Goal: Task Accomplishment & Management: Complete application form

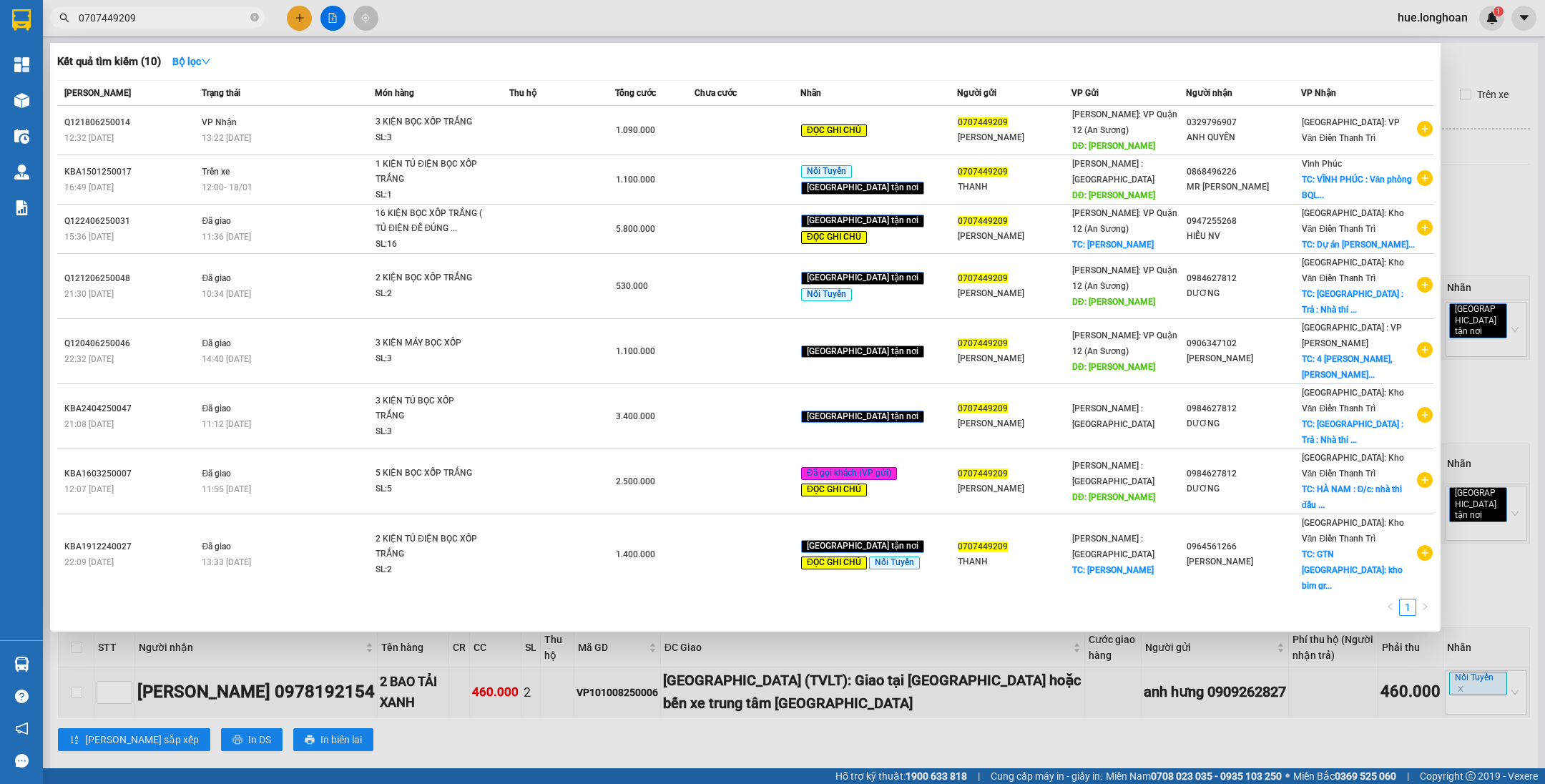
click at [1509, 148] on div at bounding box center [772, 392] width 1545 height 784
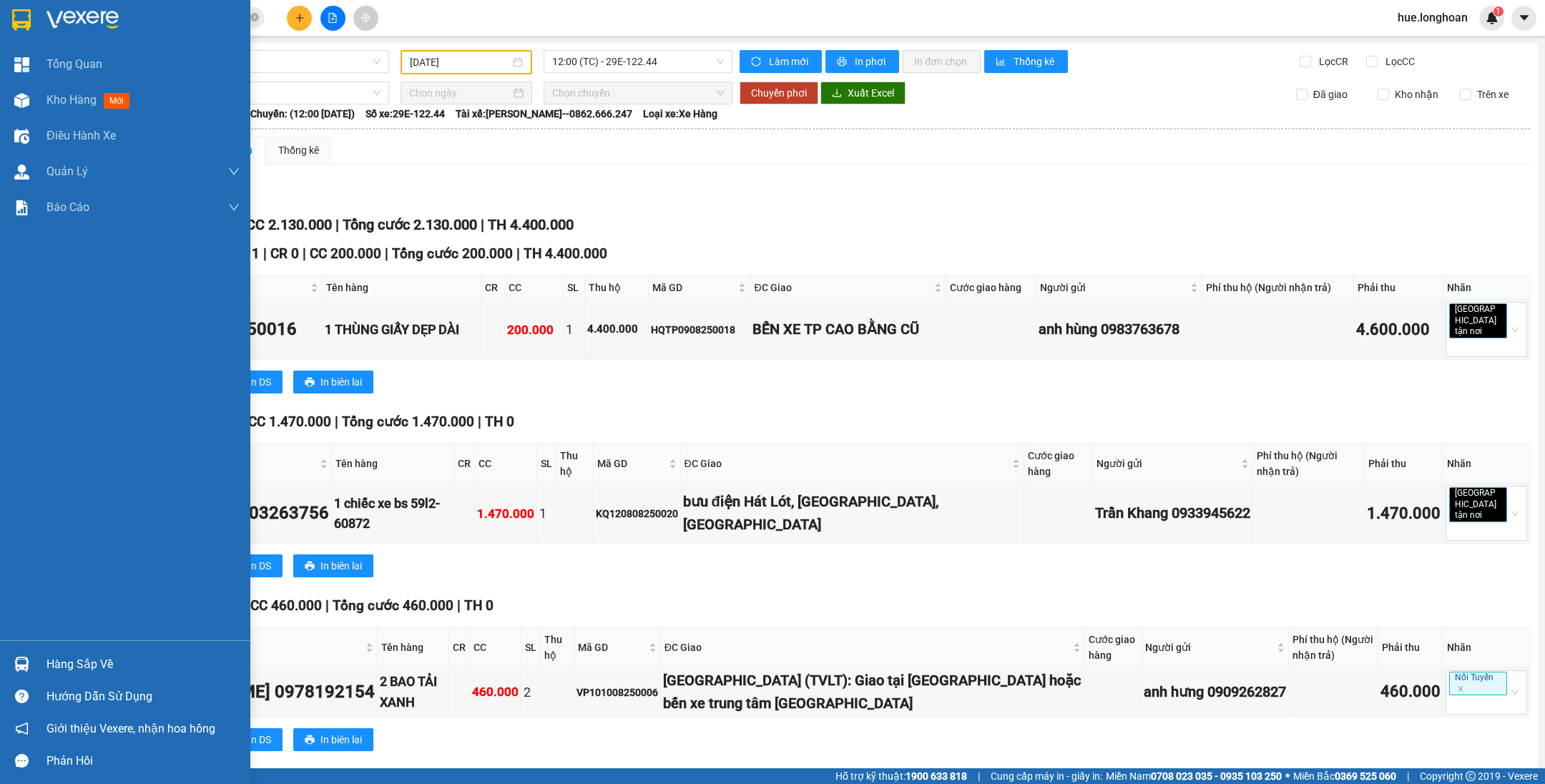
click at [35, 17] on div at bounding box center [125, 23] width 250 height 47
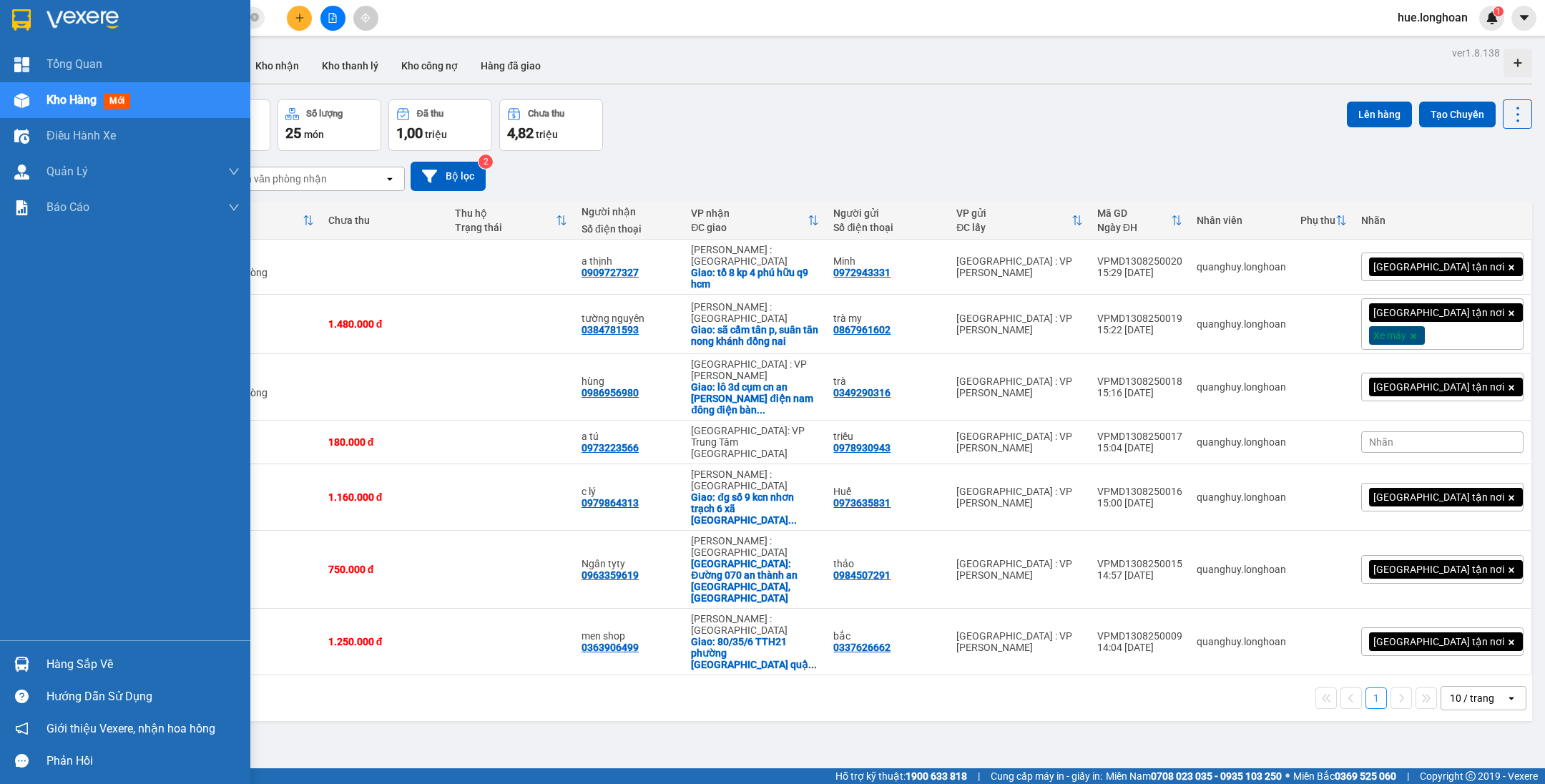
click at [32, 10] on div at bounding box center [21, 19] width 25 height 25
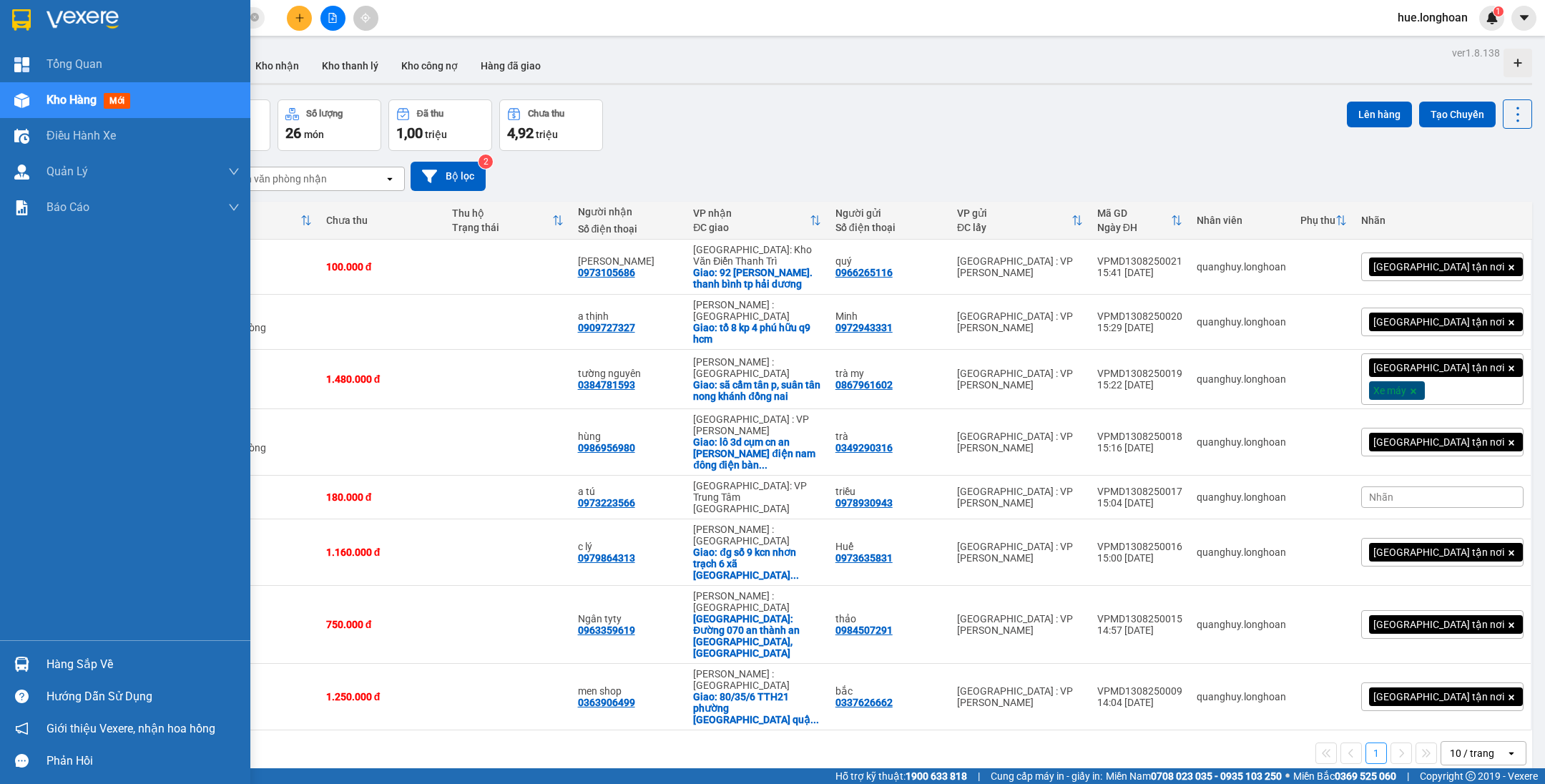
click at [21, 15] on img at bounding box center [21, 20] width 19 height 21
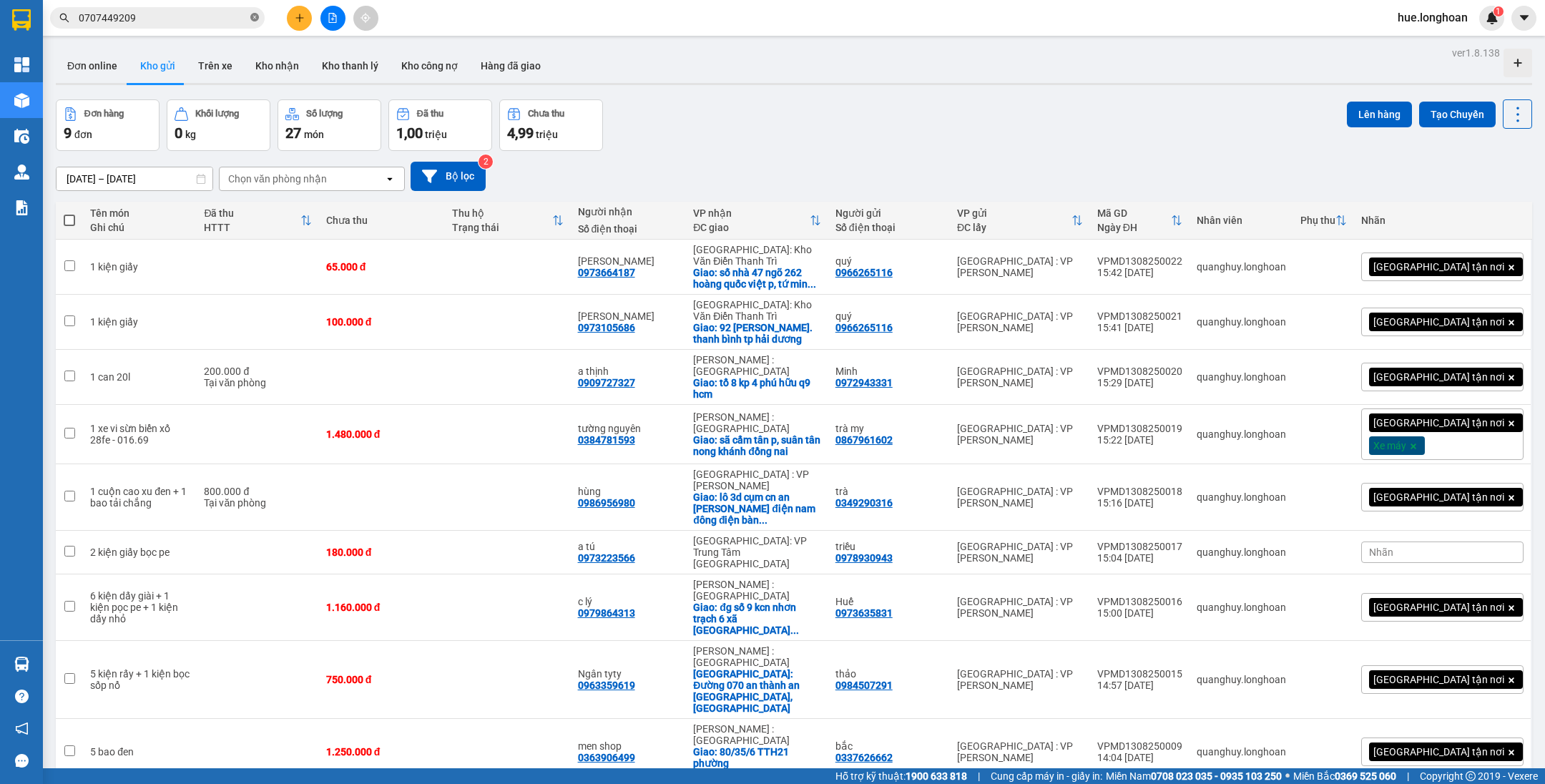
click at [258, 20] on icon "close-circle" at bounding box center [254, 17] width 8 height 8
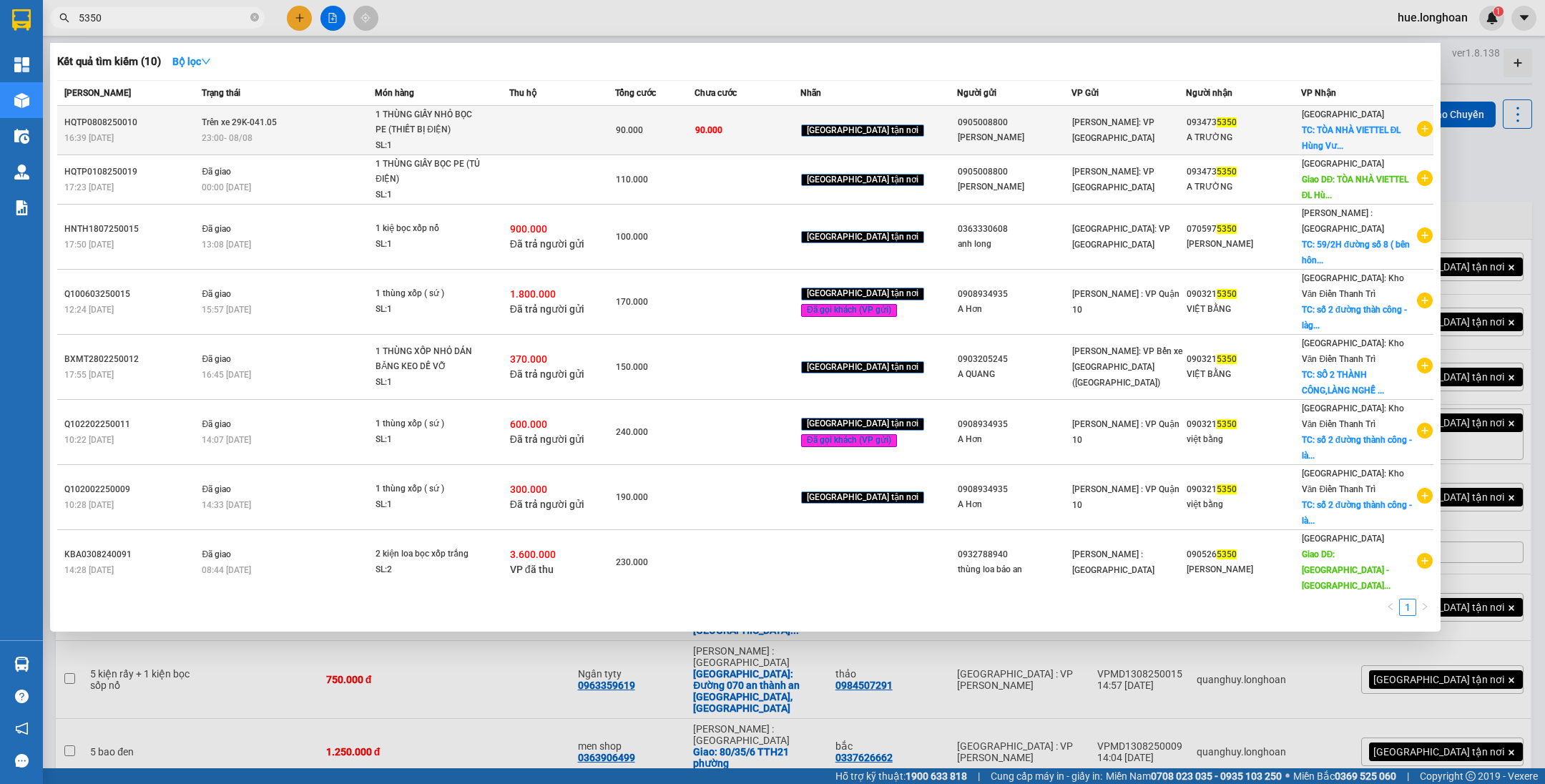
type input "5350"
click at [615, 117] on td at bounding box center [562, 131] width 106 height 50
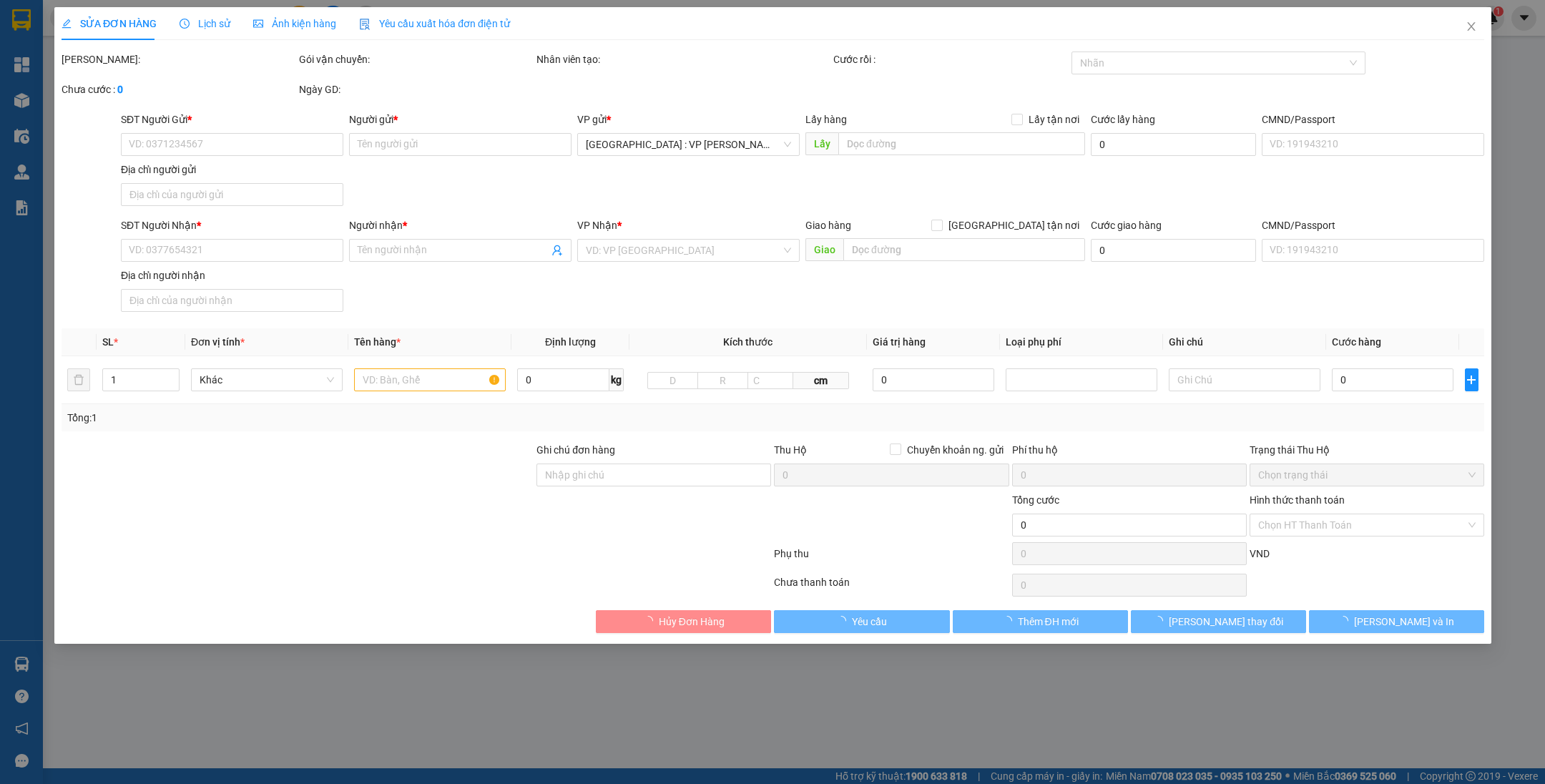
type input "0905008800"
type input "[PERSON_NAME]"
type input "0934735350"
type input "A TRƯỜNG"
checkbox input "true"
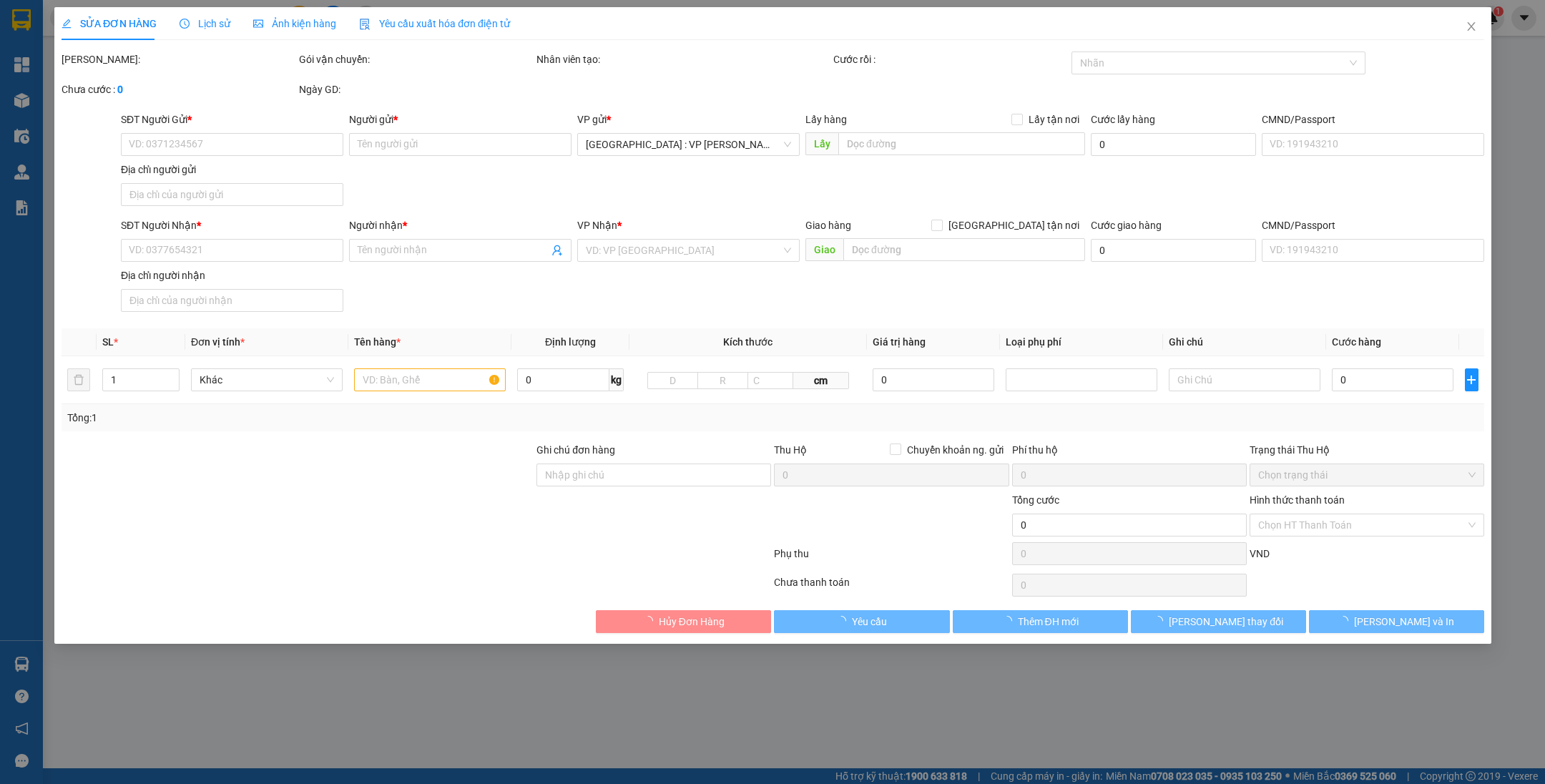
type input "TÒA NHÀ VIETTEL [PERSON_NAME], [GEOGRAPHIC_DATA], [GEOGRAPHIC_DATA], [GEOGRAPHI…"
type input "90.000"
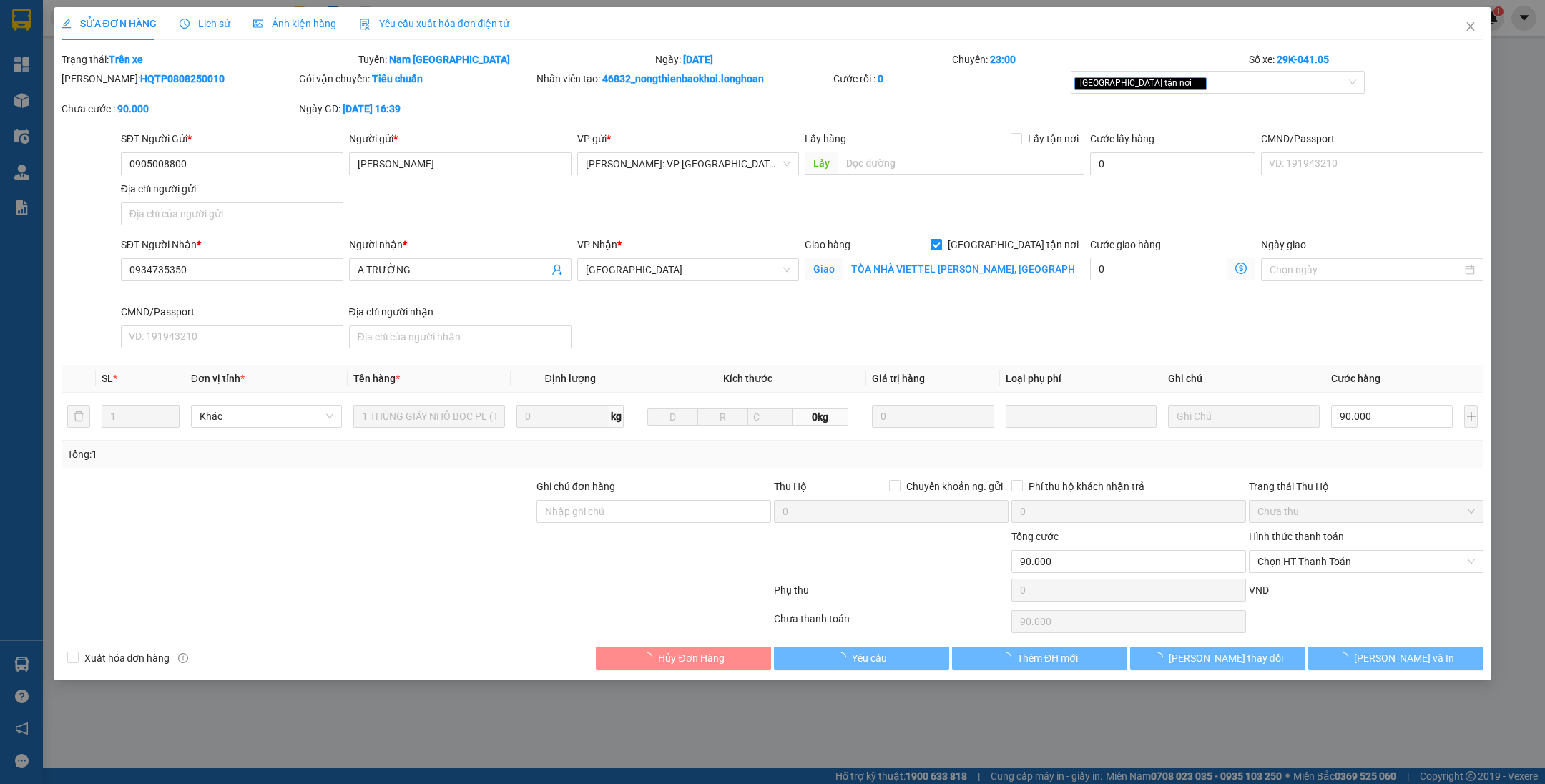
click at [1021, 243] on span "[GEOGRAPHIC_DATA] tận nơi" at bounding box center [1013, 244] width 142 height 16
click at [941, 243] on input "[GEOGRAPHIC_DATA] tận nơi" at bounding box center [935, 243] width 10 height 10
checkbox input "false"
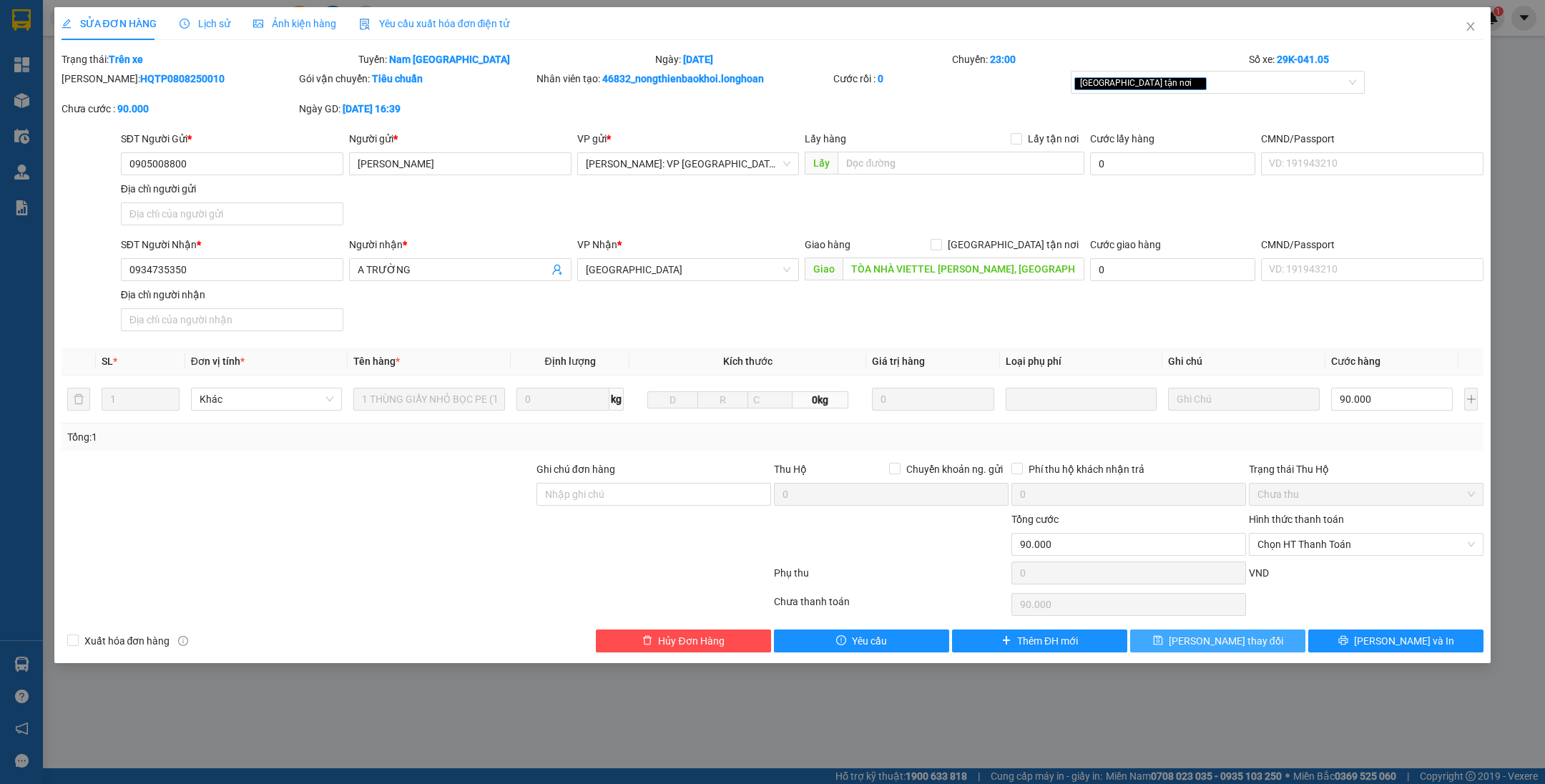
click at [1195, 633] on button "[PERSON_NAME] thay đổi" at bounding box center [1217, 641] width 176 height 23
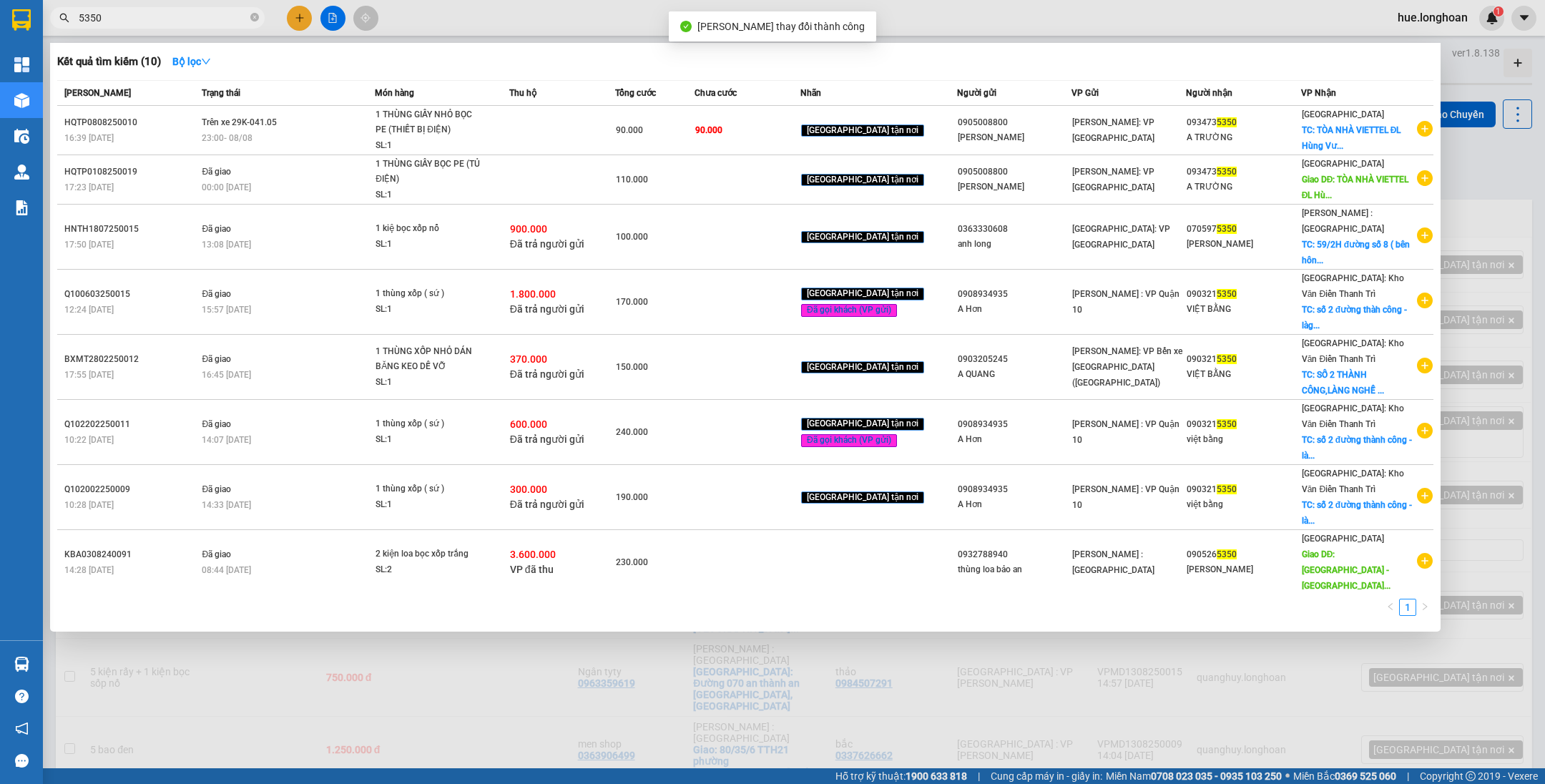
click at [165, 17] on input "5350" at bounding box center [163, 17] width 169 height 16
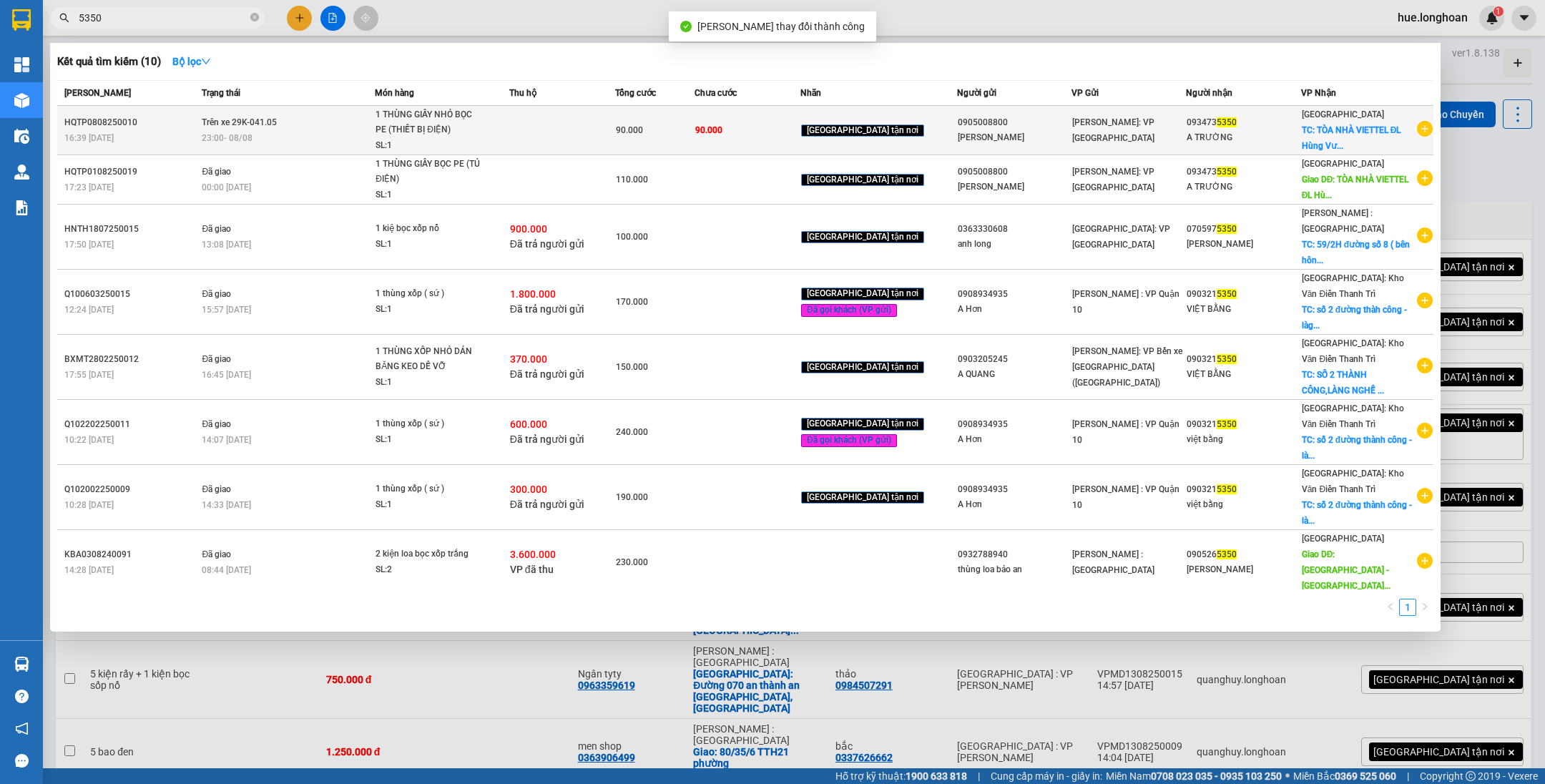
click at [549, 107] on td at bounding box center [562, 131] width 106 height 50
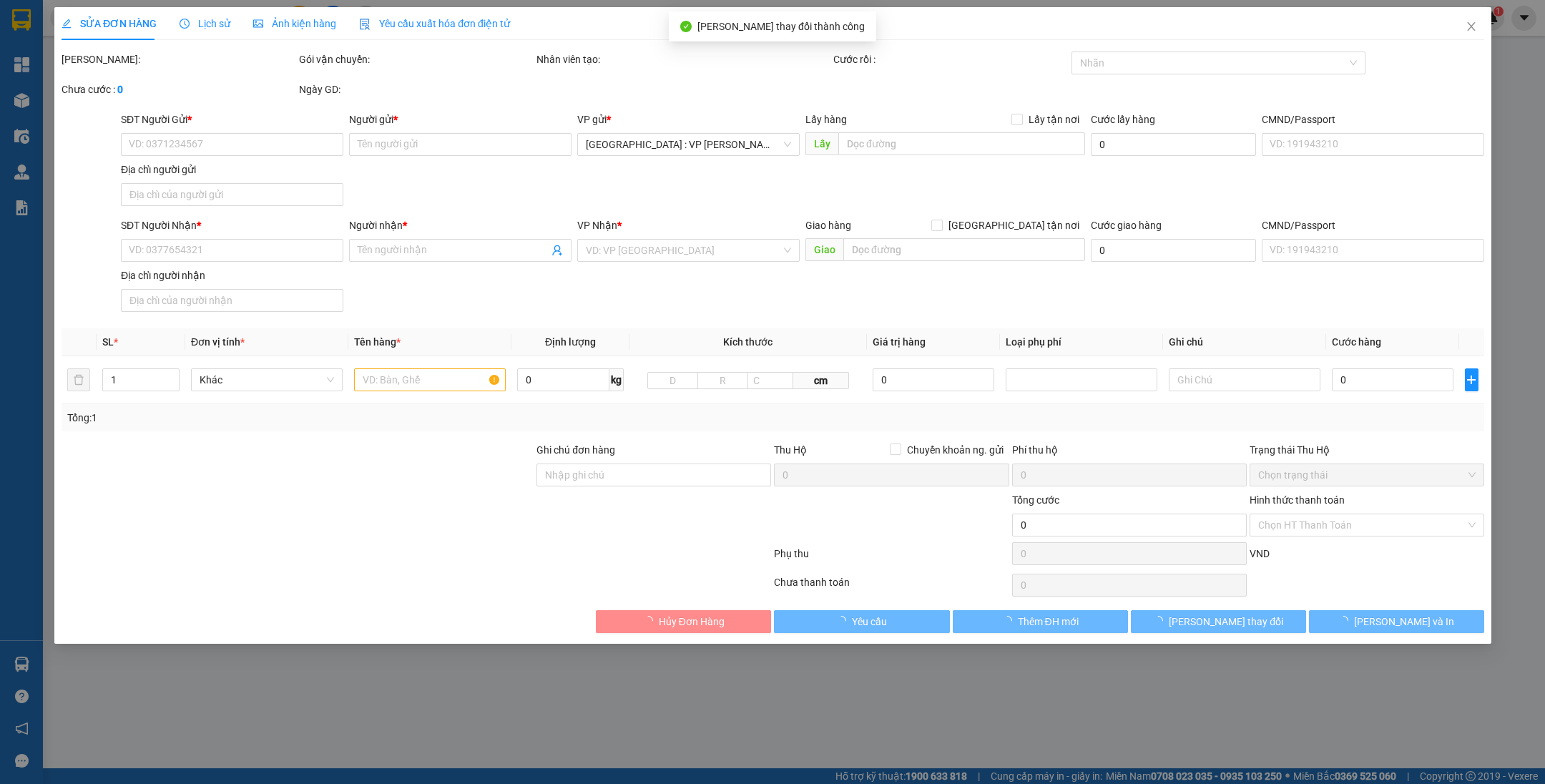
type input "0905008800"
type input "[PERSON_NAME]"
type input "0934735350"
type input "A TRƯỜNG"
type input "TÒA NHÀ VIETTEL [PERSON_NAME], [GEOGRAPHIC_DATA], [GEOGRAPHIC_DATA], [GEOGRAPHI…"
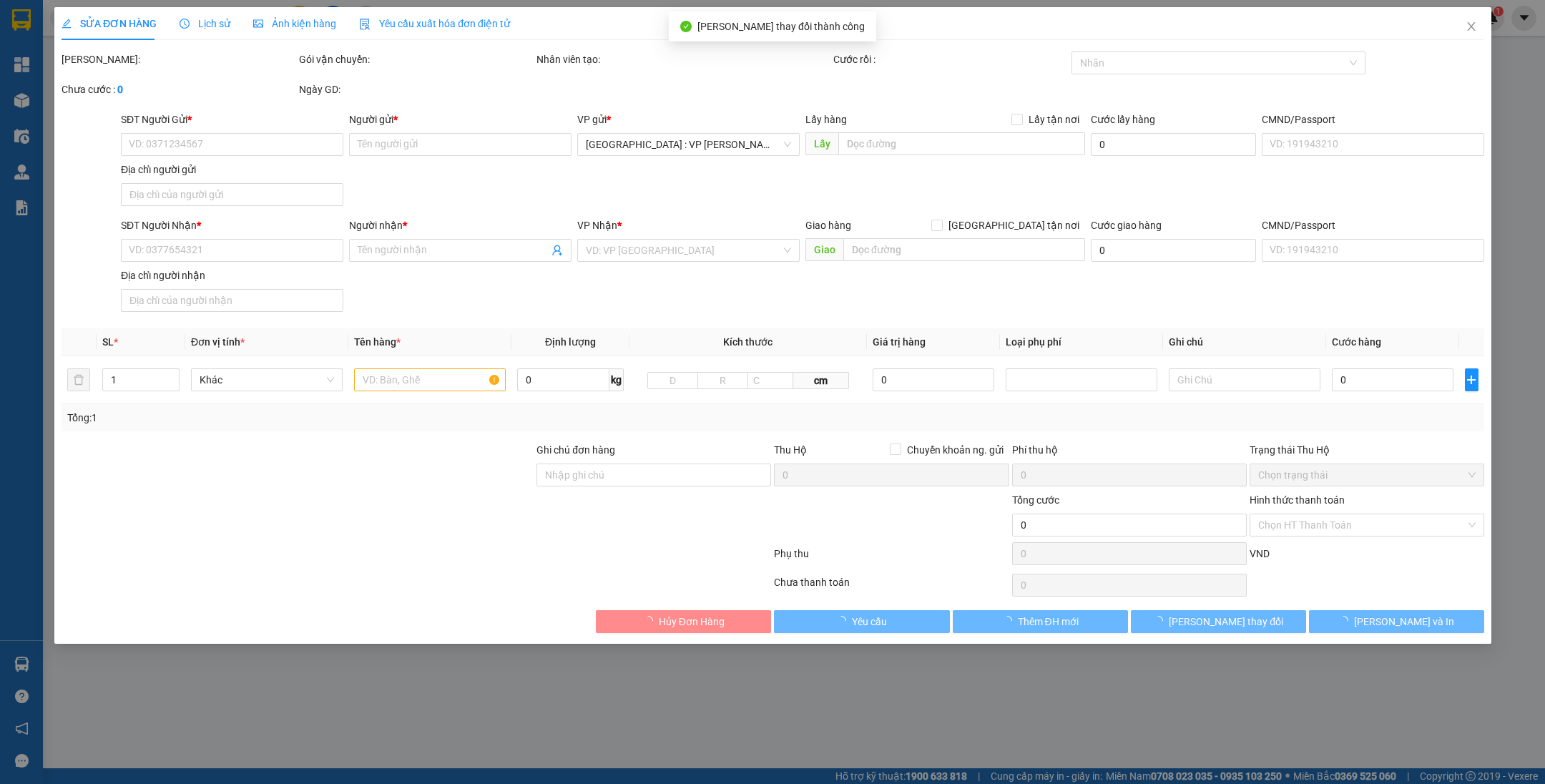
type input "90.000"
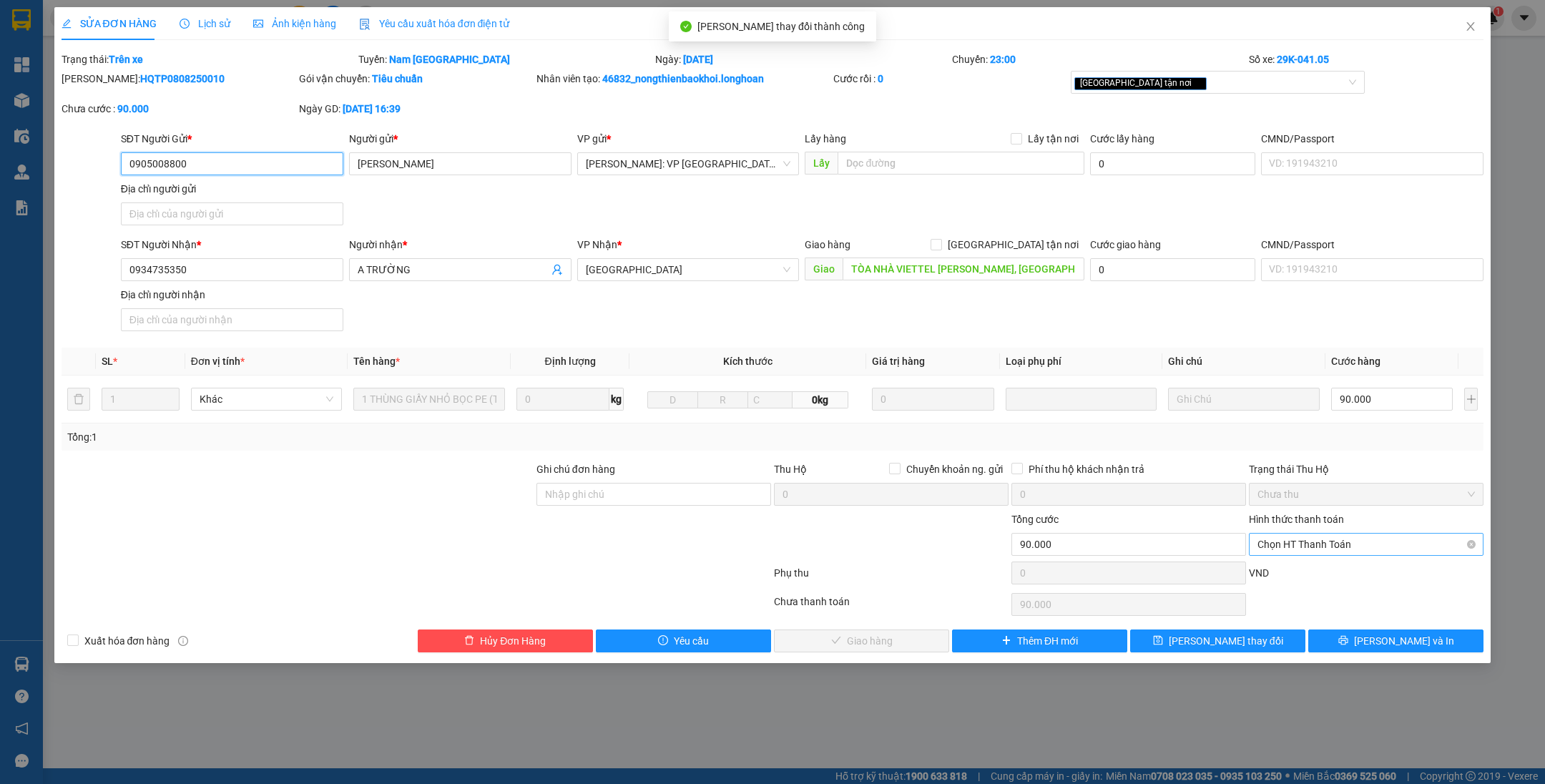
click at [1337, 541] on span "Chọn HT Thanh Toán" at bounding box center [1366, 544] width 218 height 21
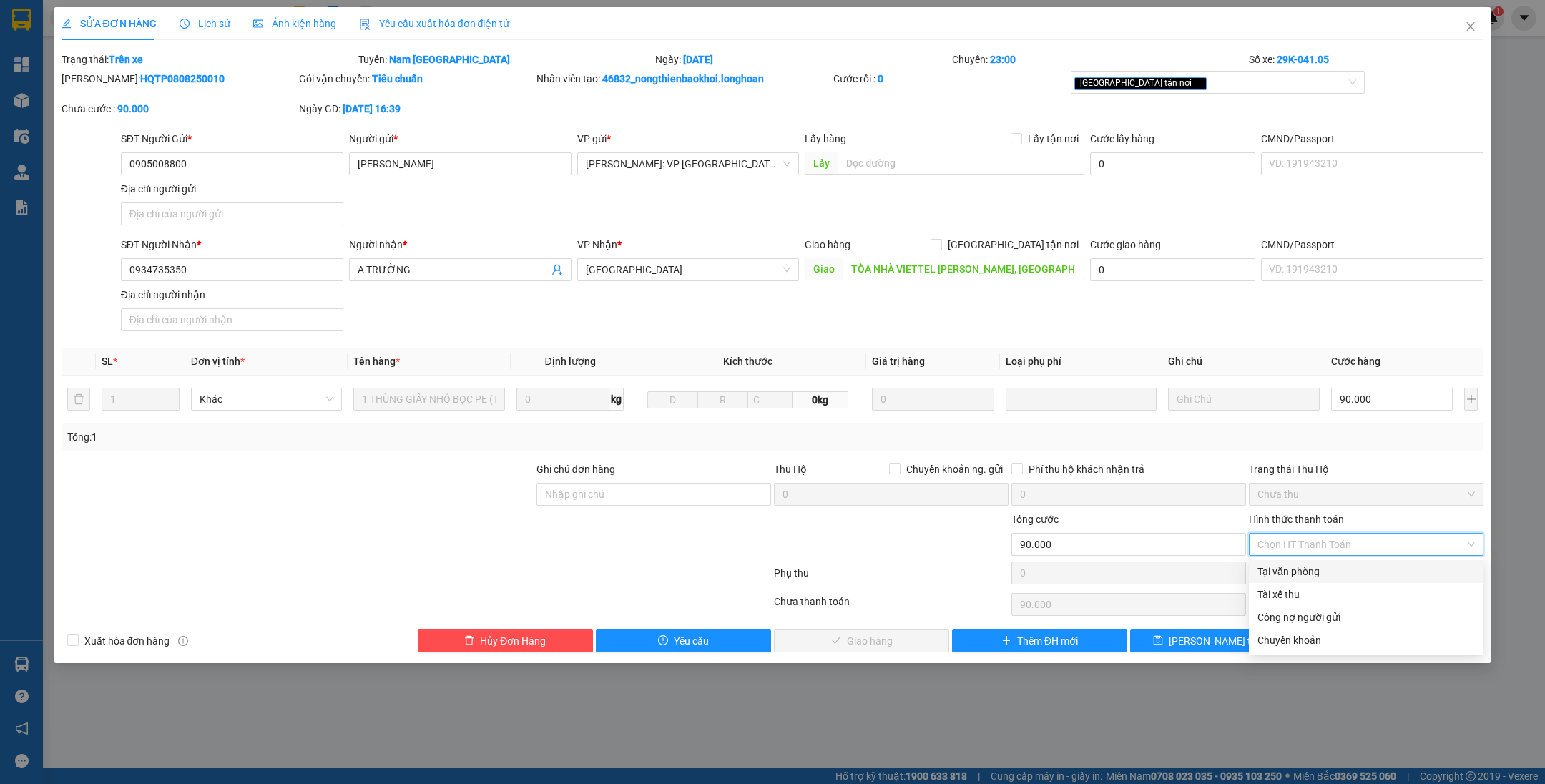
drag, startPoint x: 1340, startPoint y: 564, endPoint x: 1079, endPoint y: 610, distance: 265.0
click at [1339, 566] on div "Tại văn phòng" at bounding box center [1366, 571] width 218 height 16
type input "0"
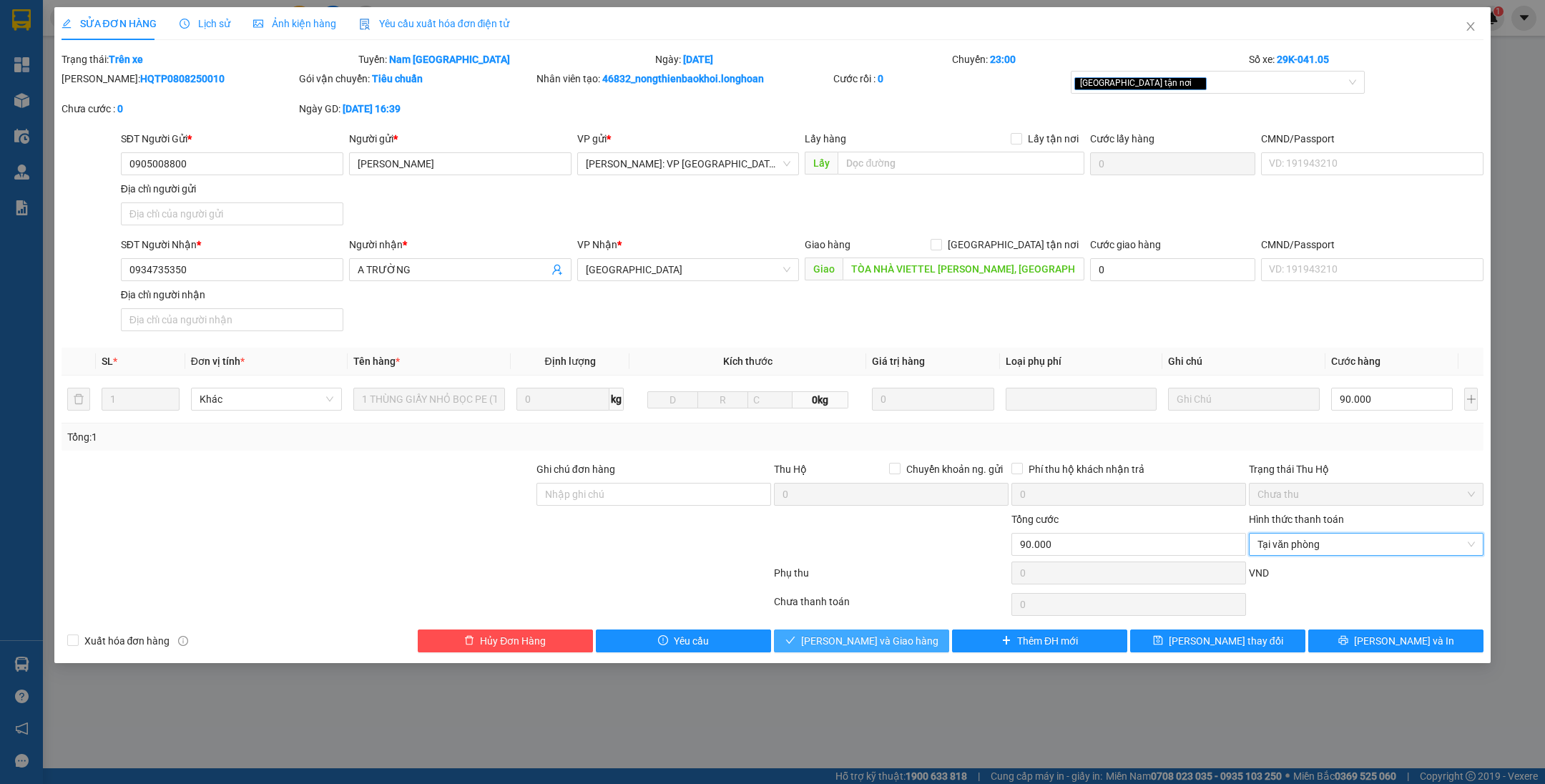
click at [901, 641] on span "[PERSON_NAME] và Giao hàng" at bounding box center [869, 640] width 137 height 16
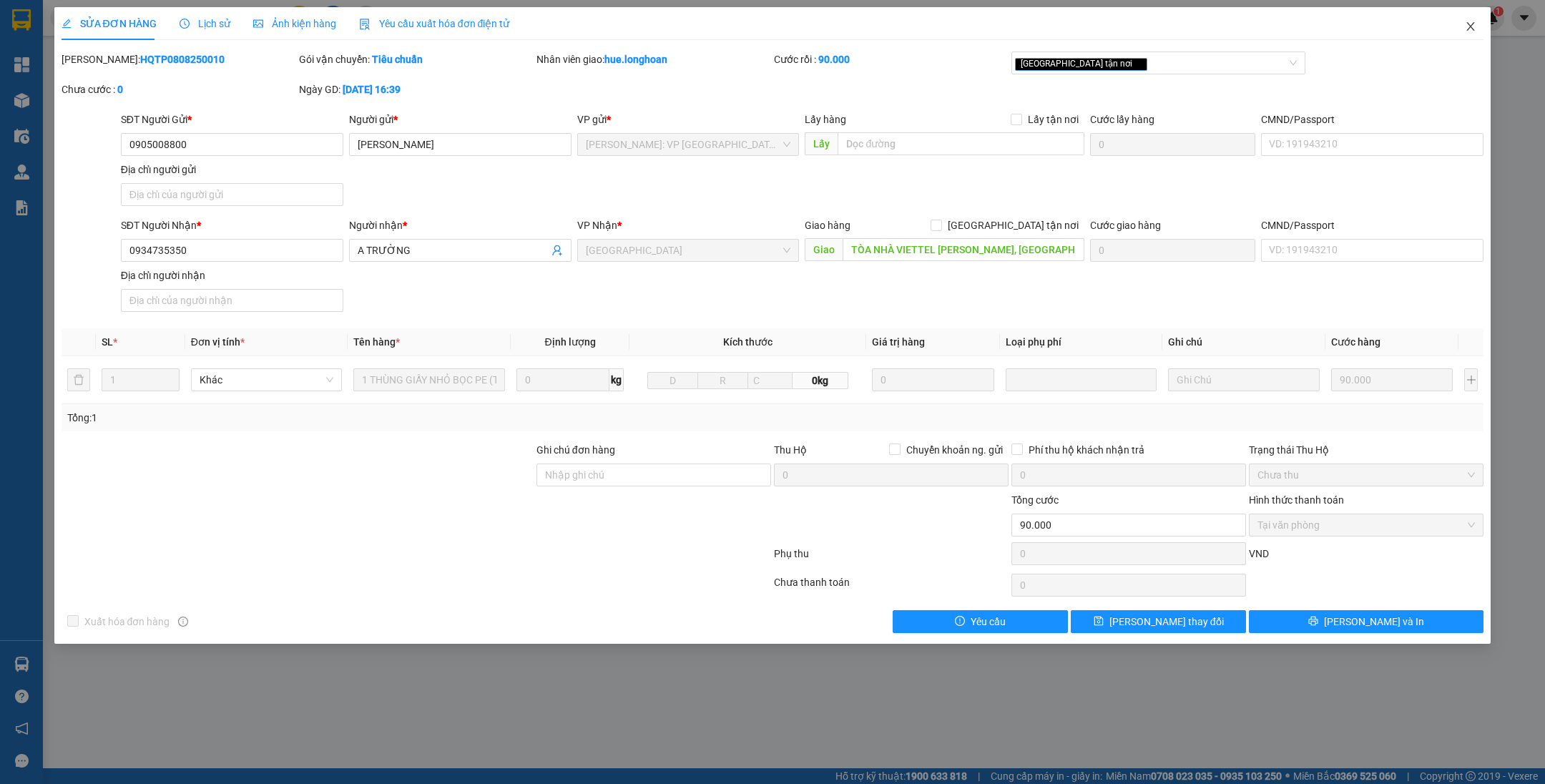
click at [1459, 24] on span "Close" at bounding box center [1470, 26] width 40 height 40
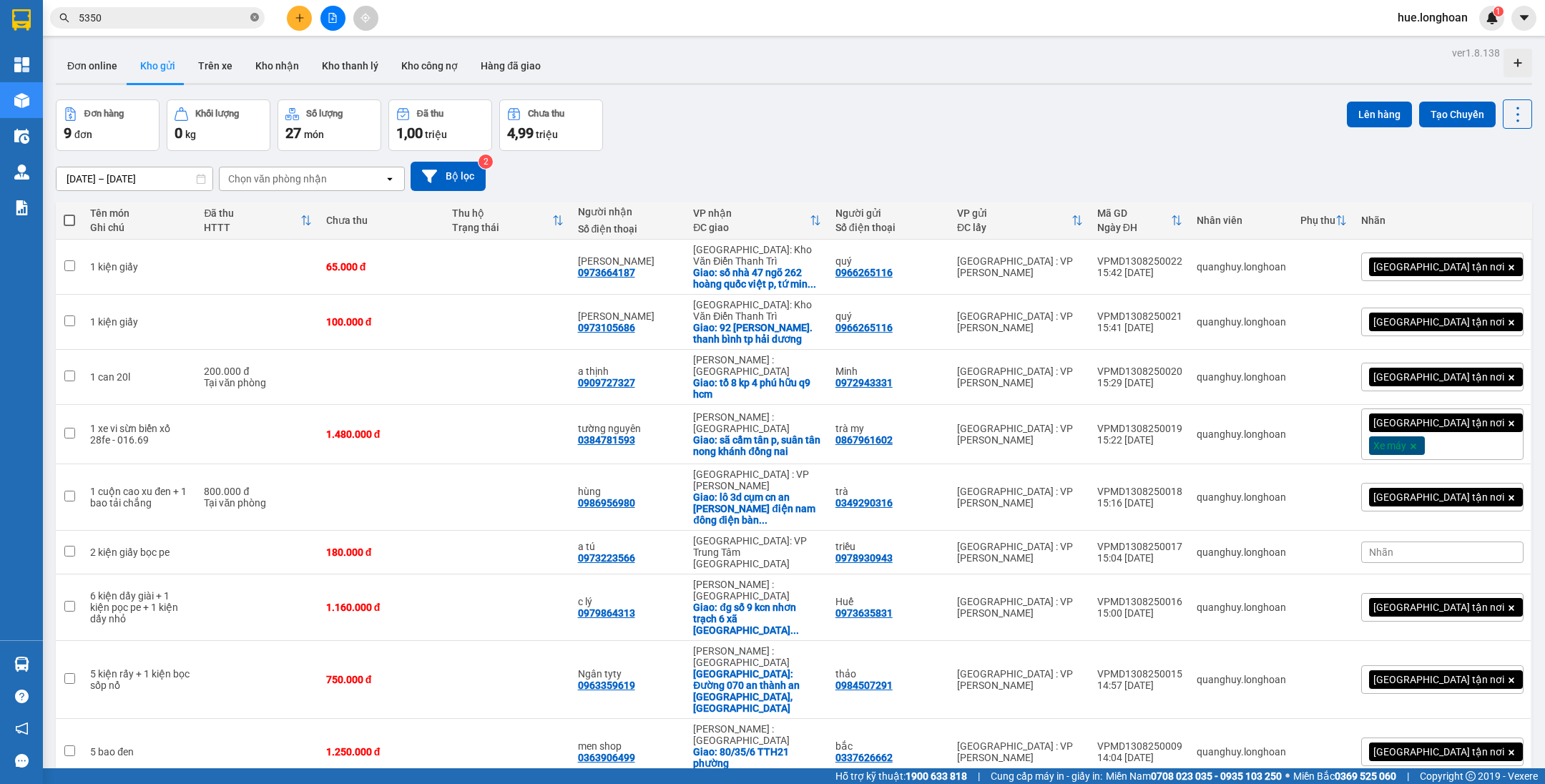
click at [253, 20] on icon "close-circle" at bounding box center [254, 17] width 8 height 8
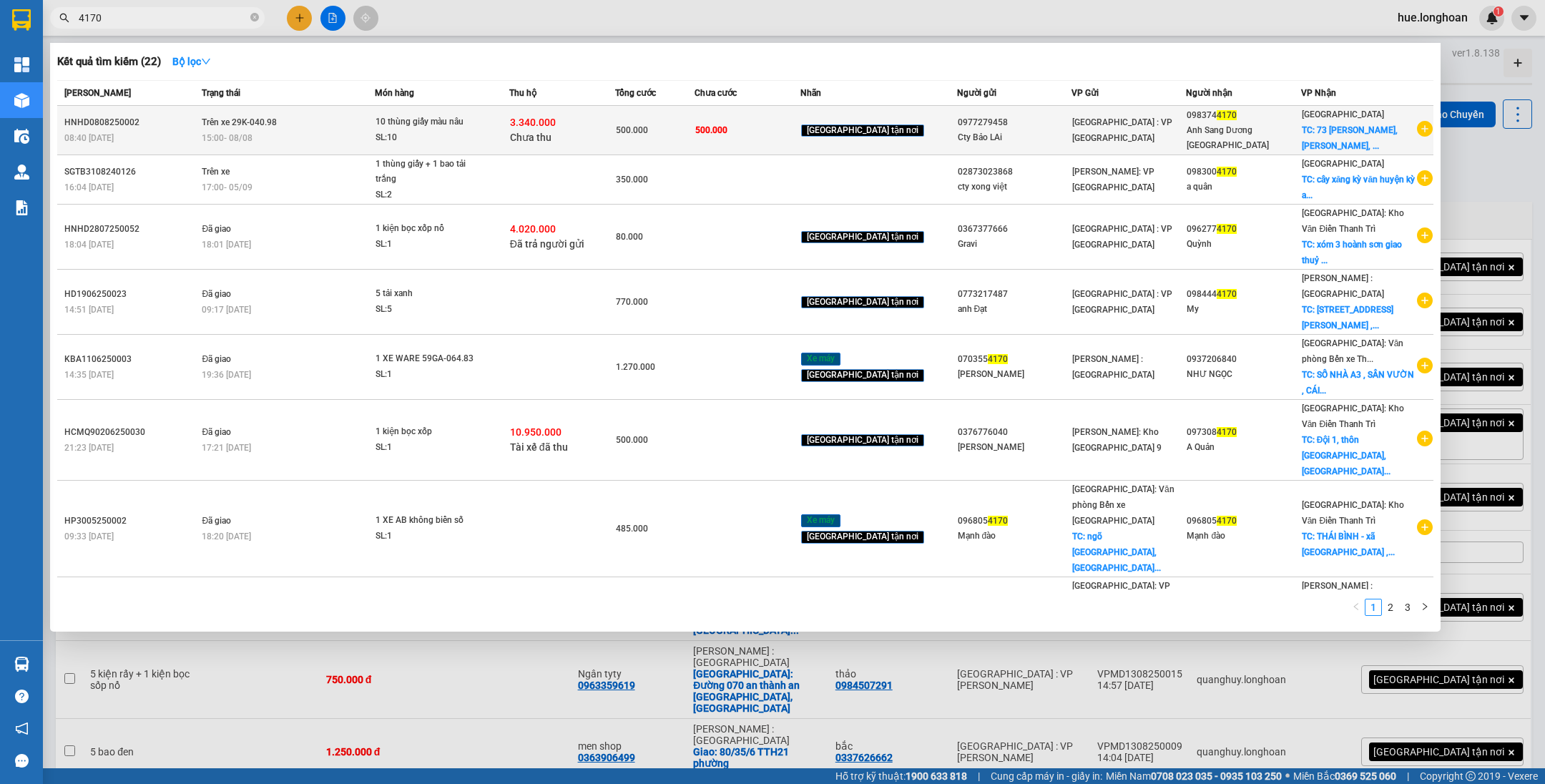
type input "4170"
click at [695, 146] on td "500.000" at bounding box center [655, 131] width 79 height 50
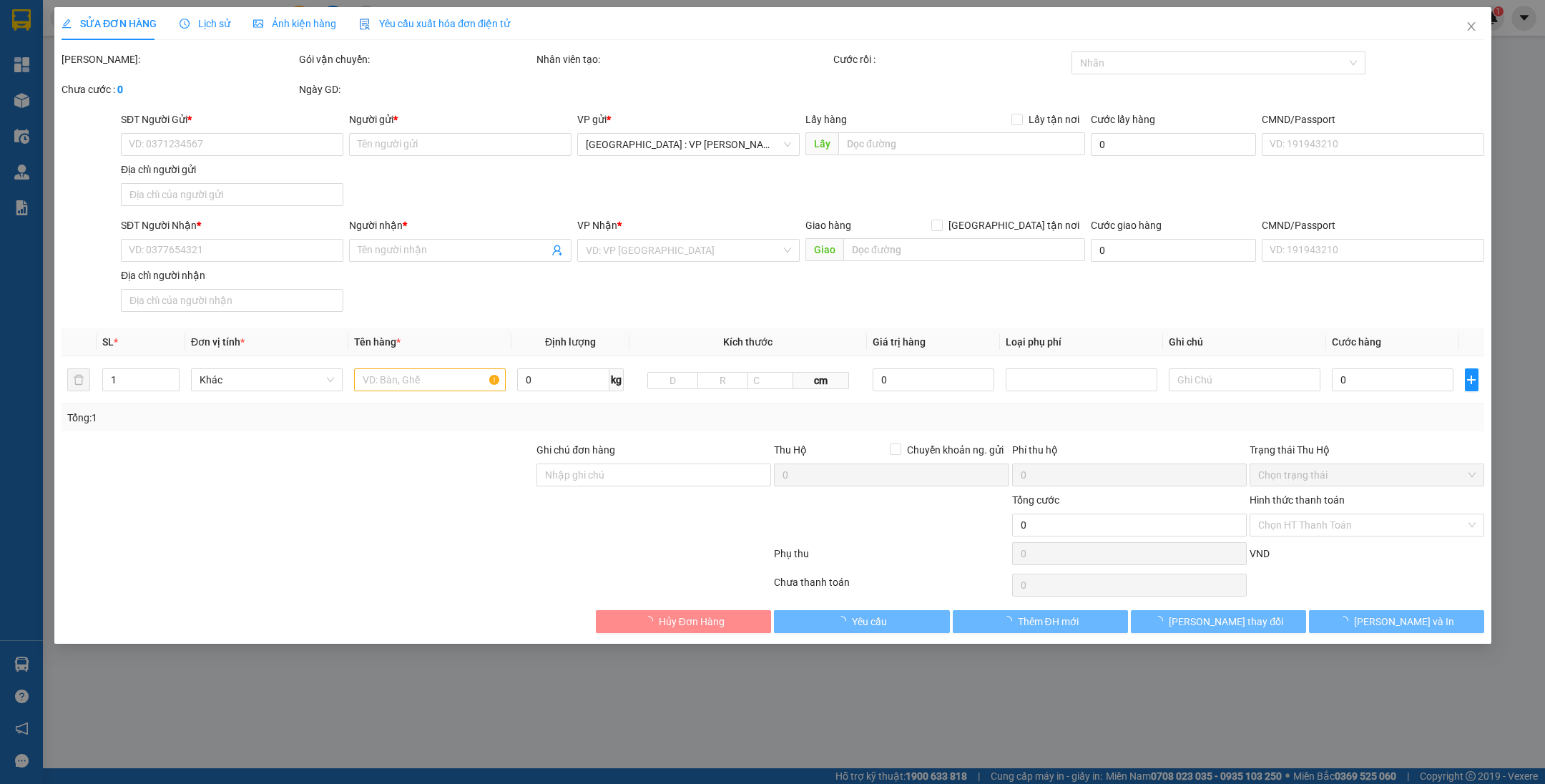
type input "0977279458"
type input "Cty Bảo LAi"
type input "0983744170"
type input "Anh Sang Dương [GEOGRAPHIC_DATA]"
checkbox input "true"
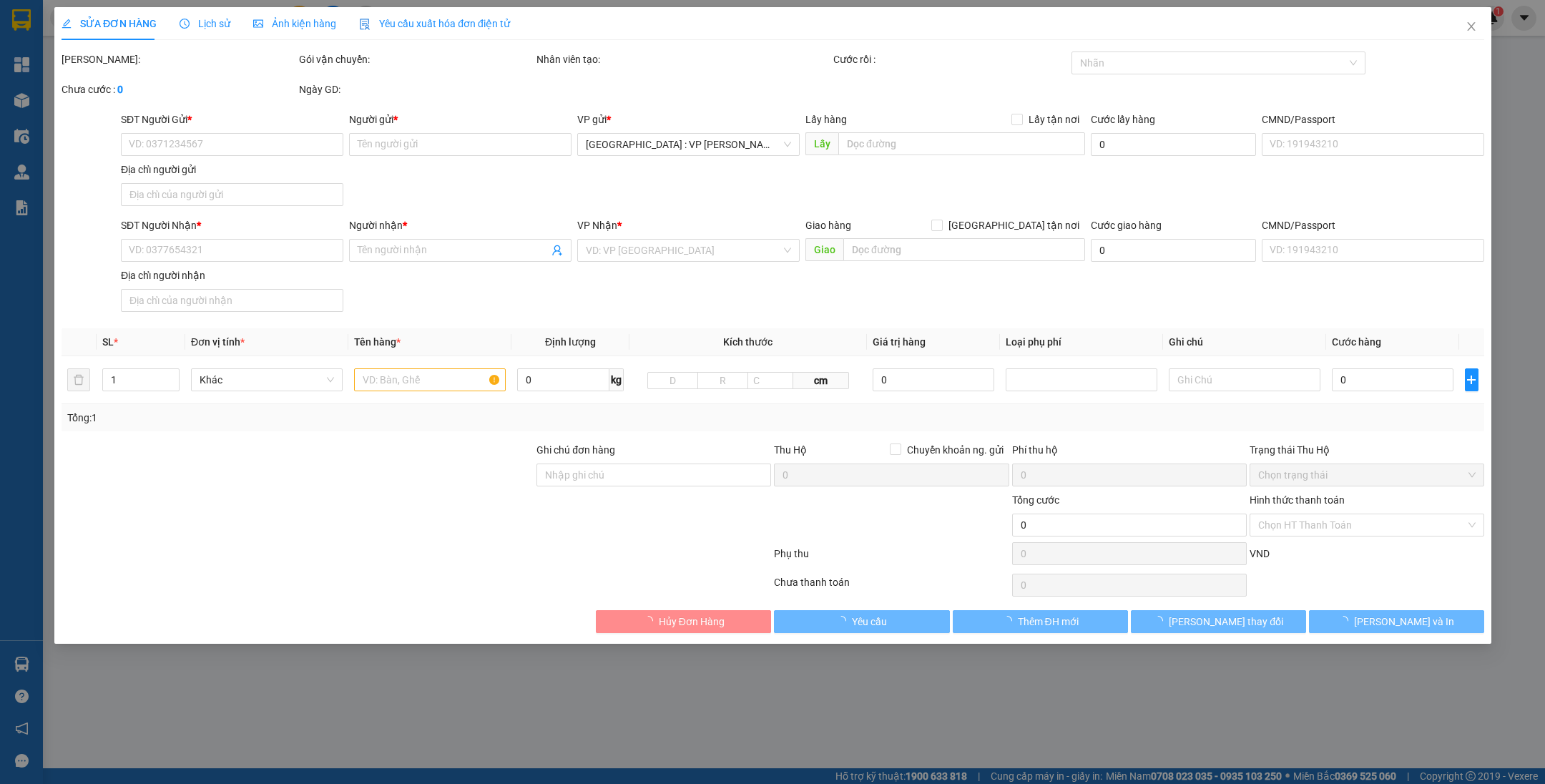
type input "73 Thăng Long, [PERSON_NAME], [GEOGRAPHIC_DATA], [GEOGRAPHIC_DATA]"
type input "500.000"
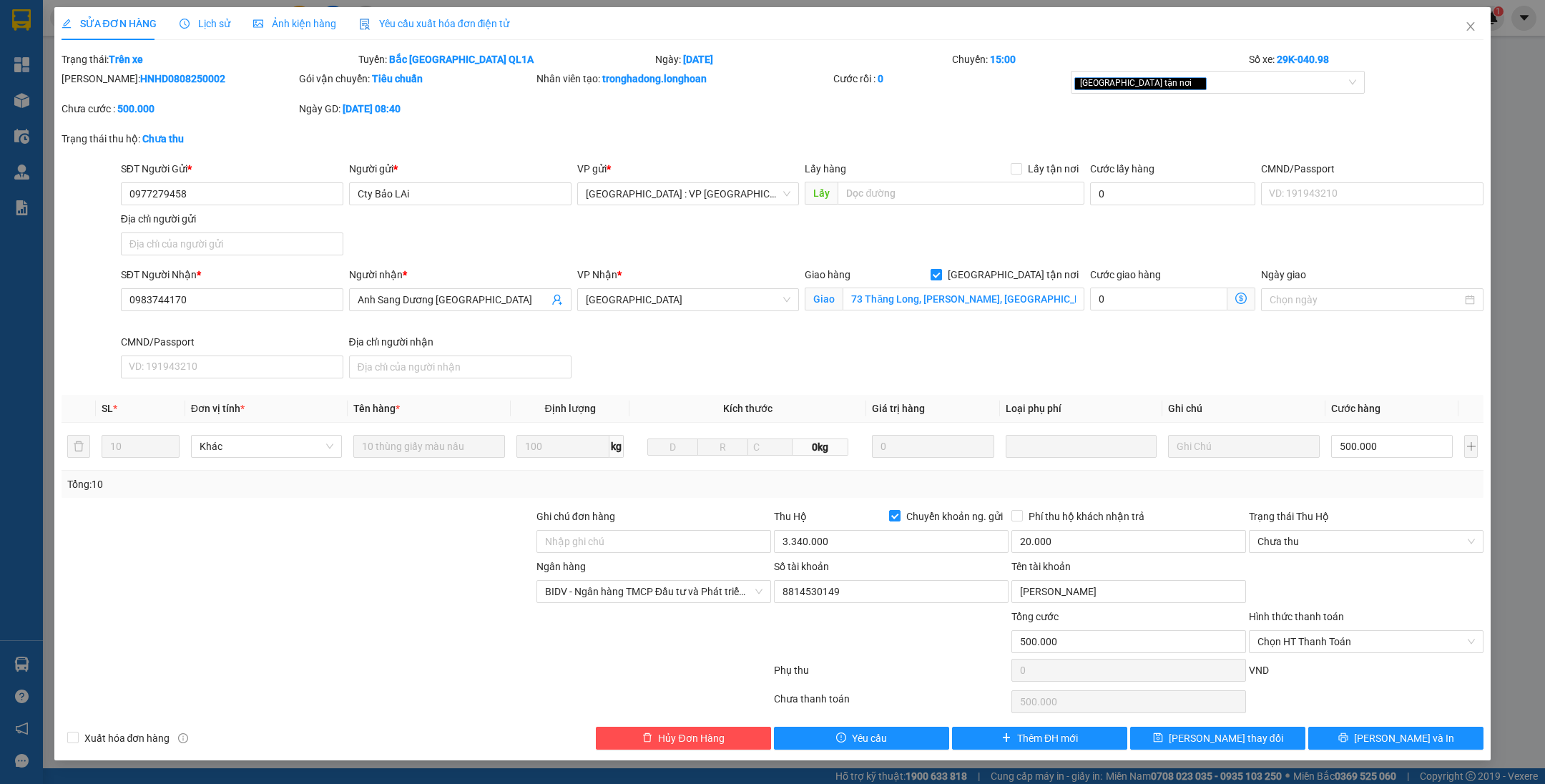
click at [1020, 268] on span "[GEOGRAPHIC_DATA] tận nơi" at bounding box center [1013, 274] width 142 height 16
click at [941, 269] on input "[GEOGRAPHIC_DATA] tận nơi" at bounding box center [935, 273] width 10 height 10
checkbox input "false"
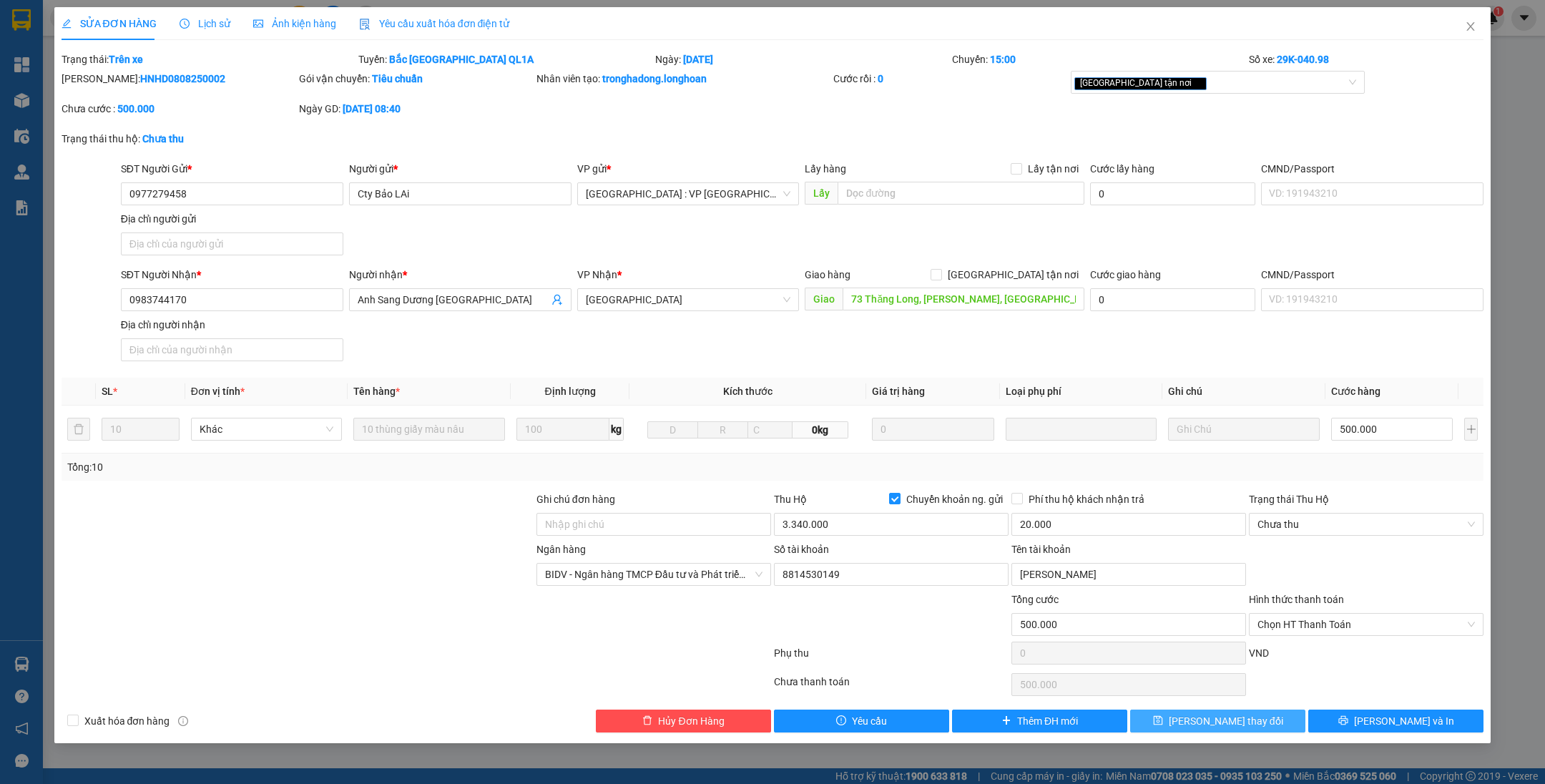
click at [1142, 715] on button "[PERSON_NAME] thay đổi" at bounding box center [1217, 721] width 176 height 23
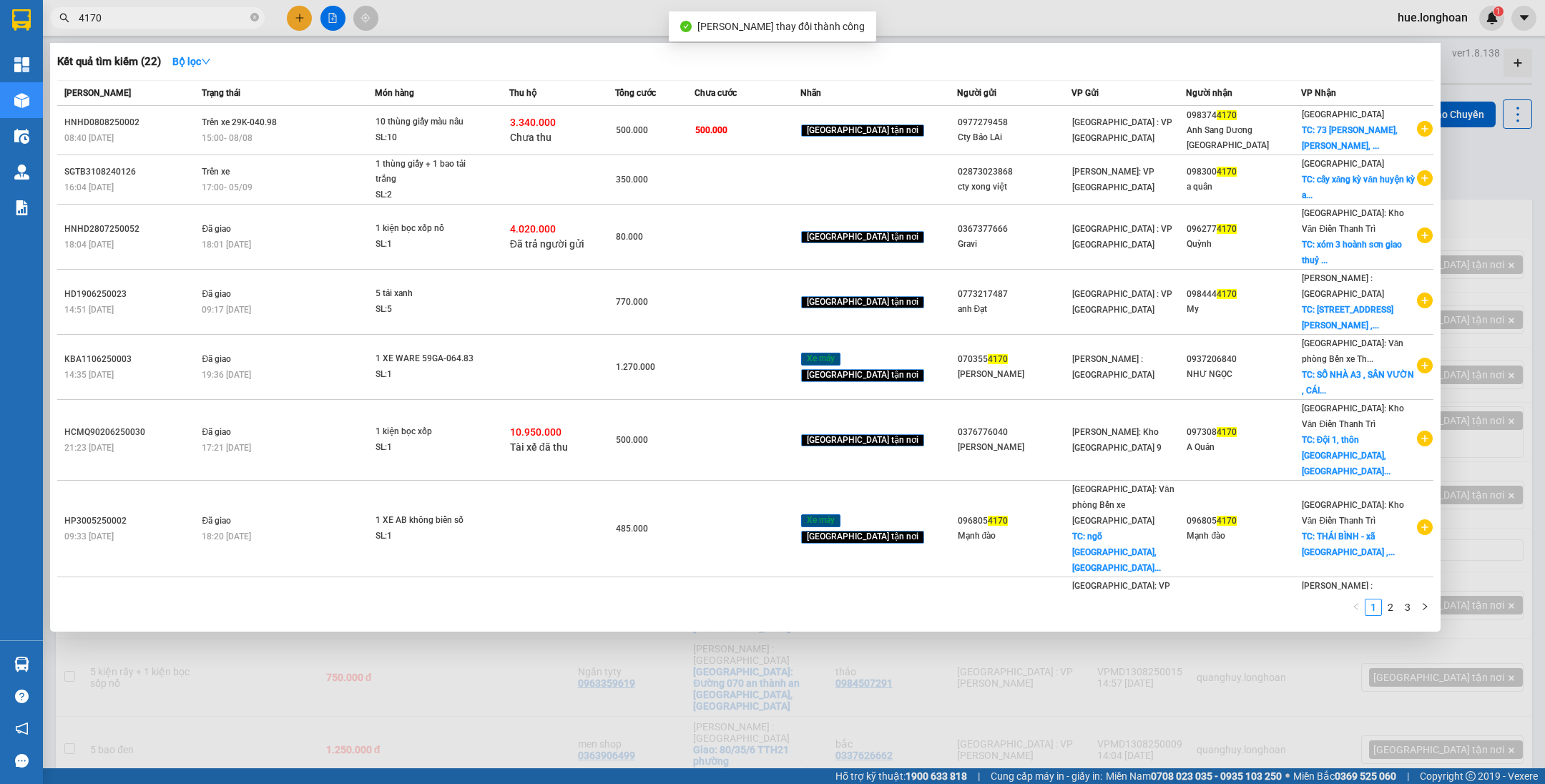
click at [162, 14] on input "4170" at bounding box center [163, 17] width 169 height 16
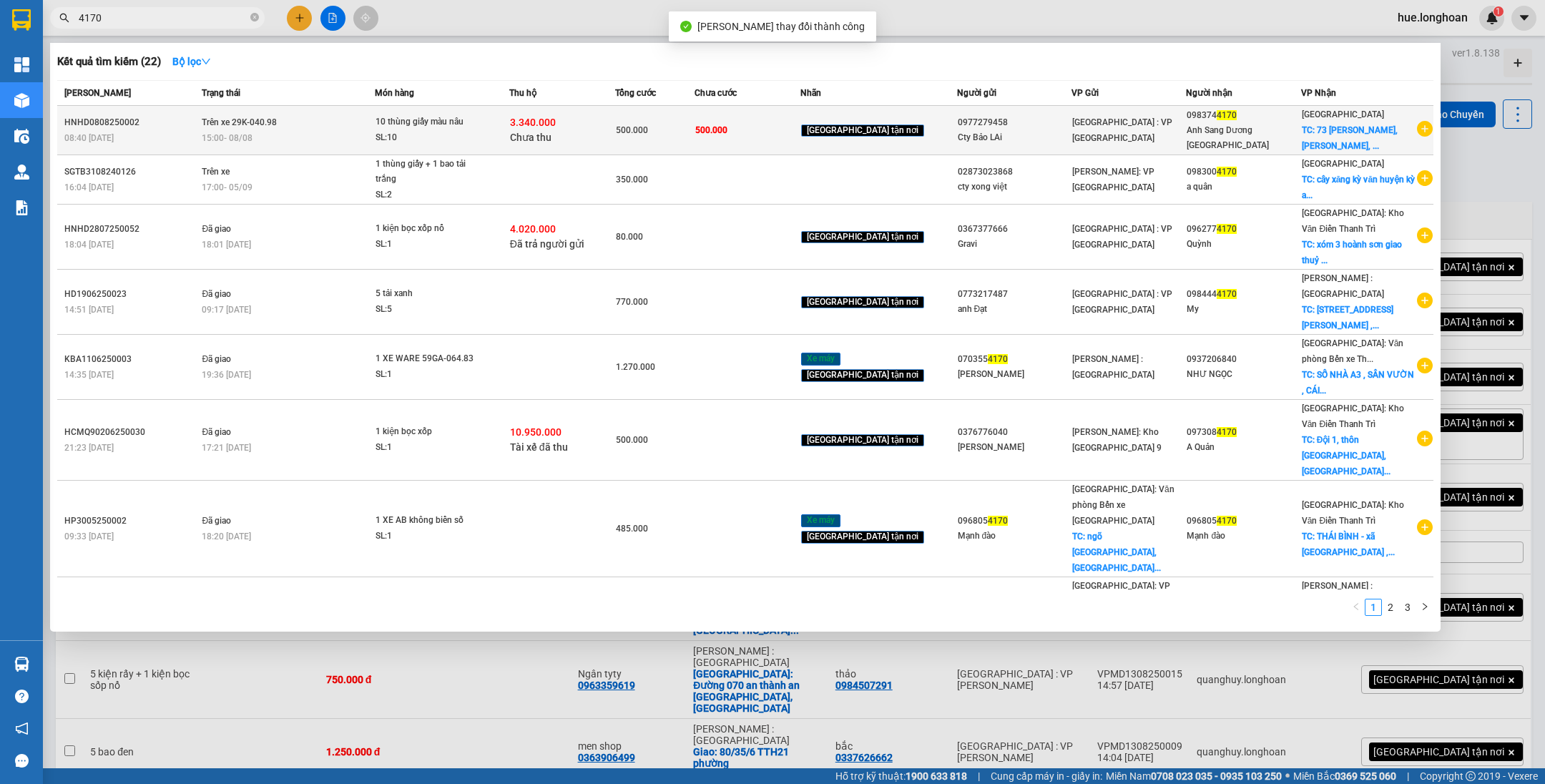
click at [581, 117] on div "3.340.000 Chưa thu" at bounding box center [562, 130] width 105 height 30
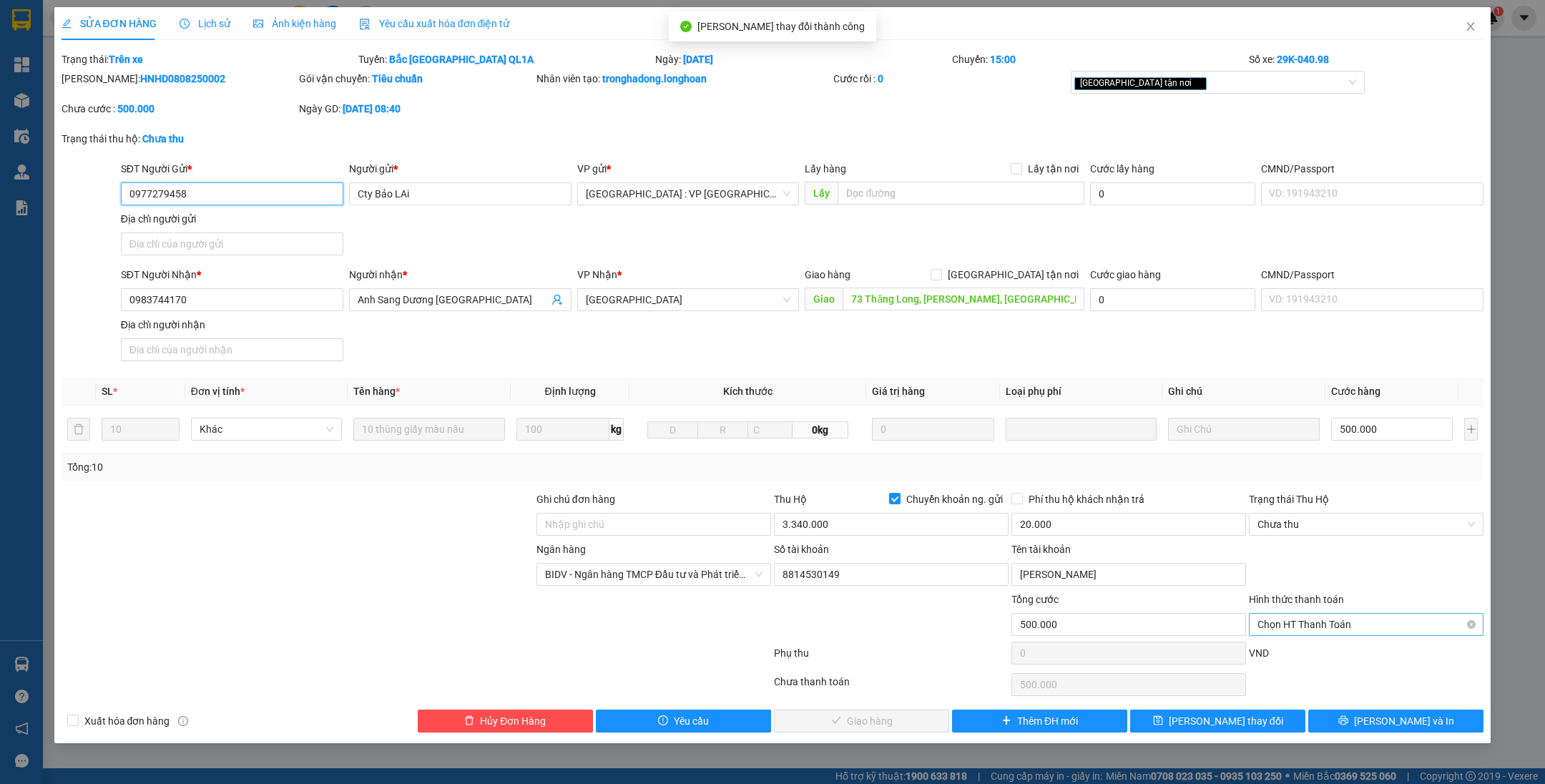
click at [1307, 619] on span "Chọn HT Thanh Toán" at bounding box center [1366, 624] width 218 height 21
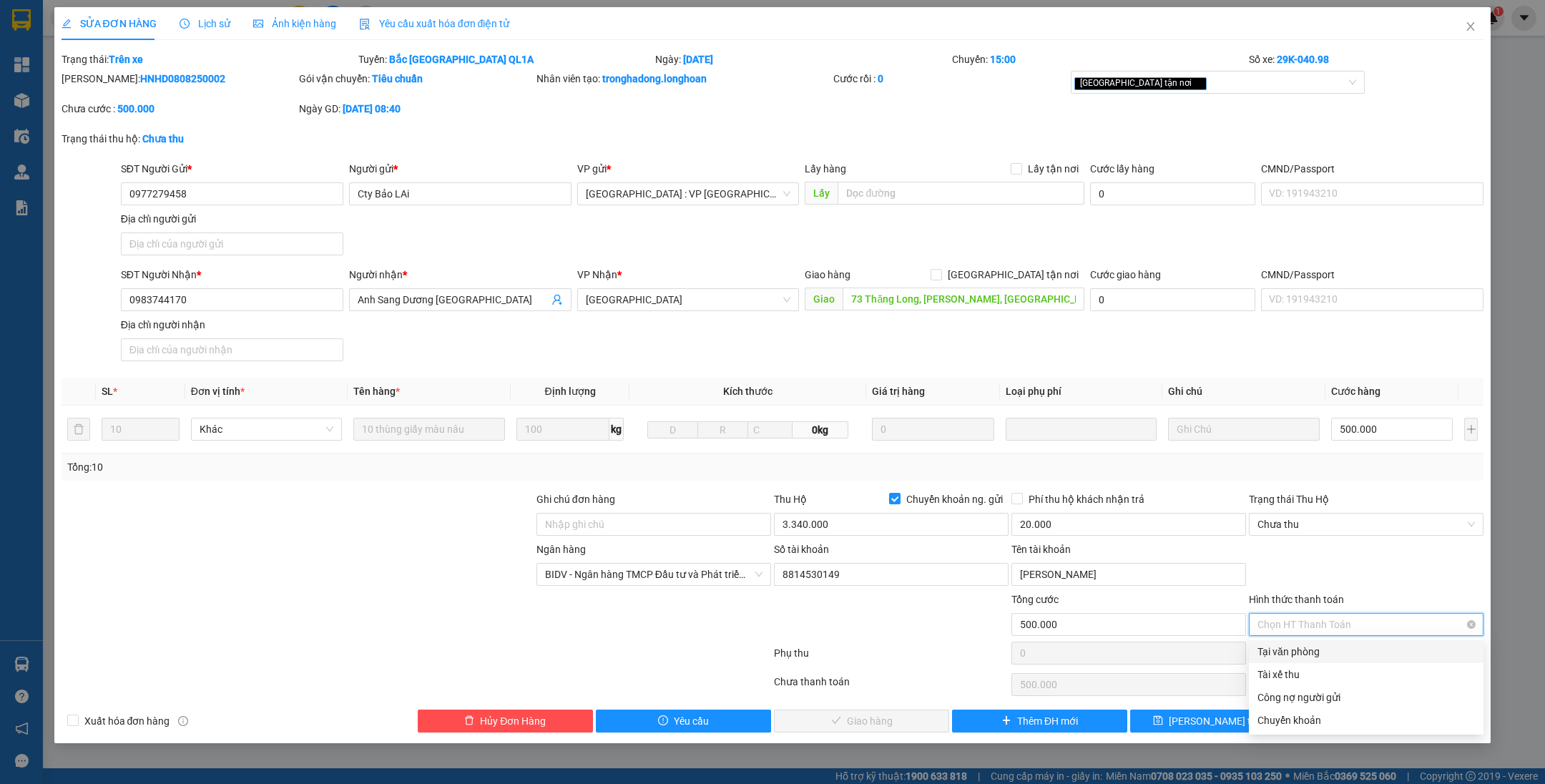
click at [1296, 649] on div "Tại văn phòng" at bounding box center [1366, 651] width 218 height 16
type input "0"
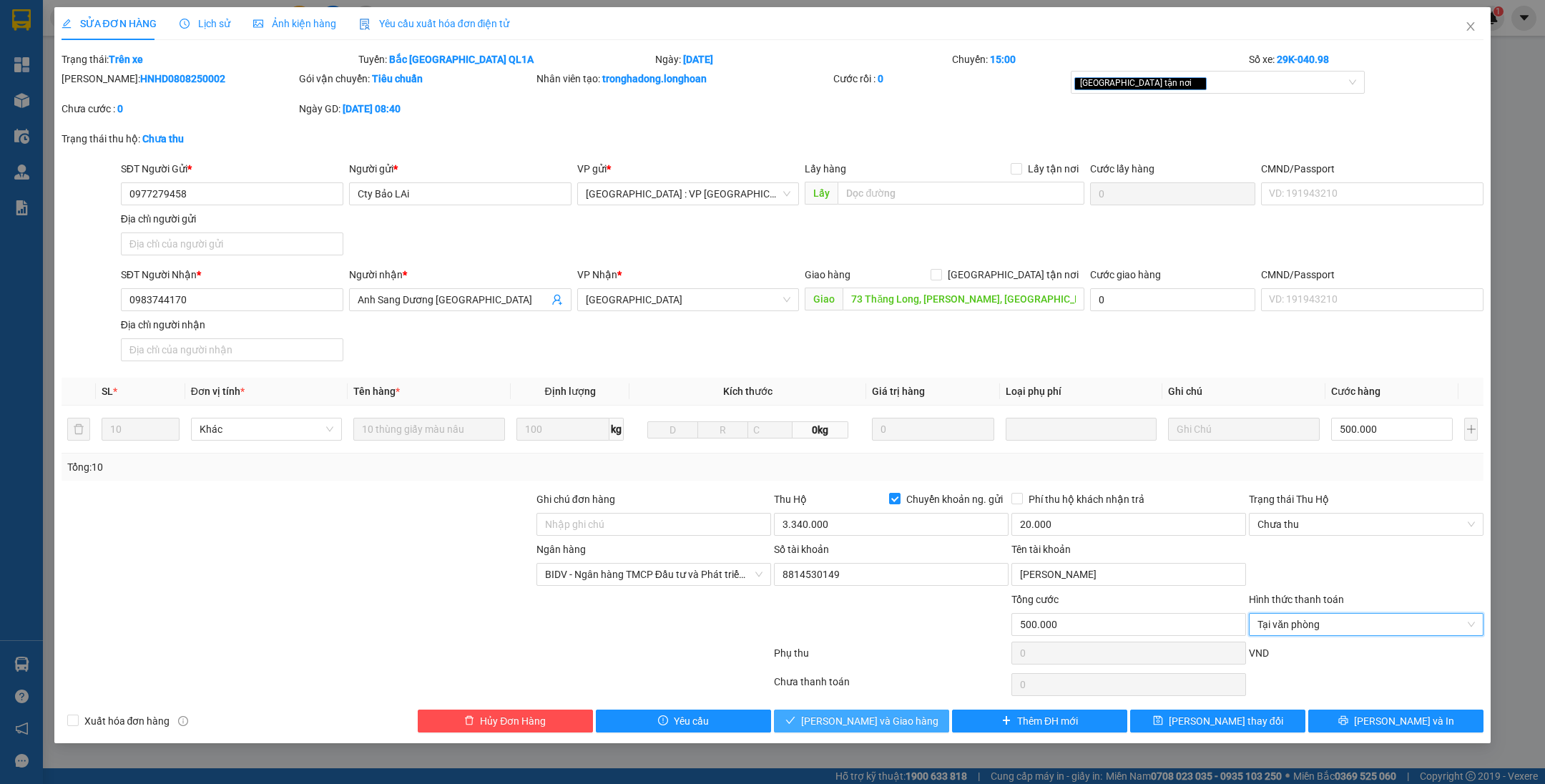
click at [927, 715] on button "[PERSON_NAME] và Giao hàng" at bounding box center [861, 721] width 176 height 23
click at [1509, 38] on icon "close" at bounding box center [1507, 36] width 10 height 10
click at [1316, 520] on span "Chưa thu" at bounding box center [1366, 524] width 218 height 21
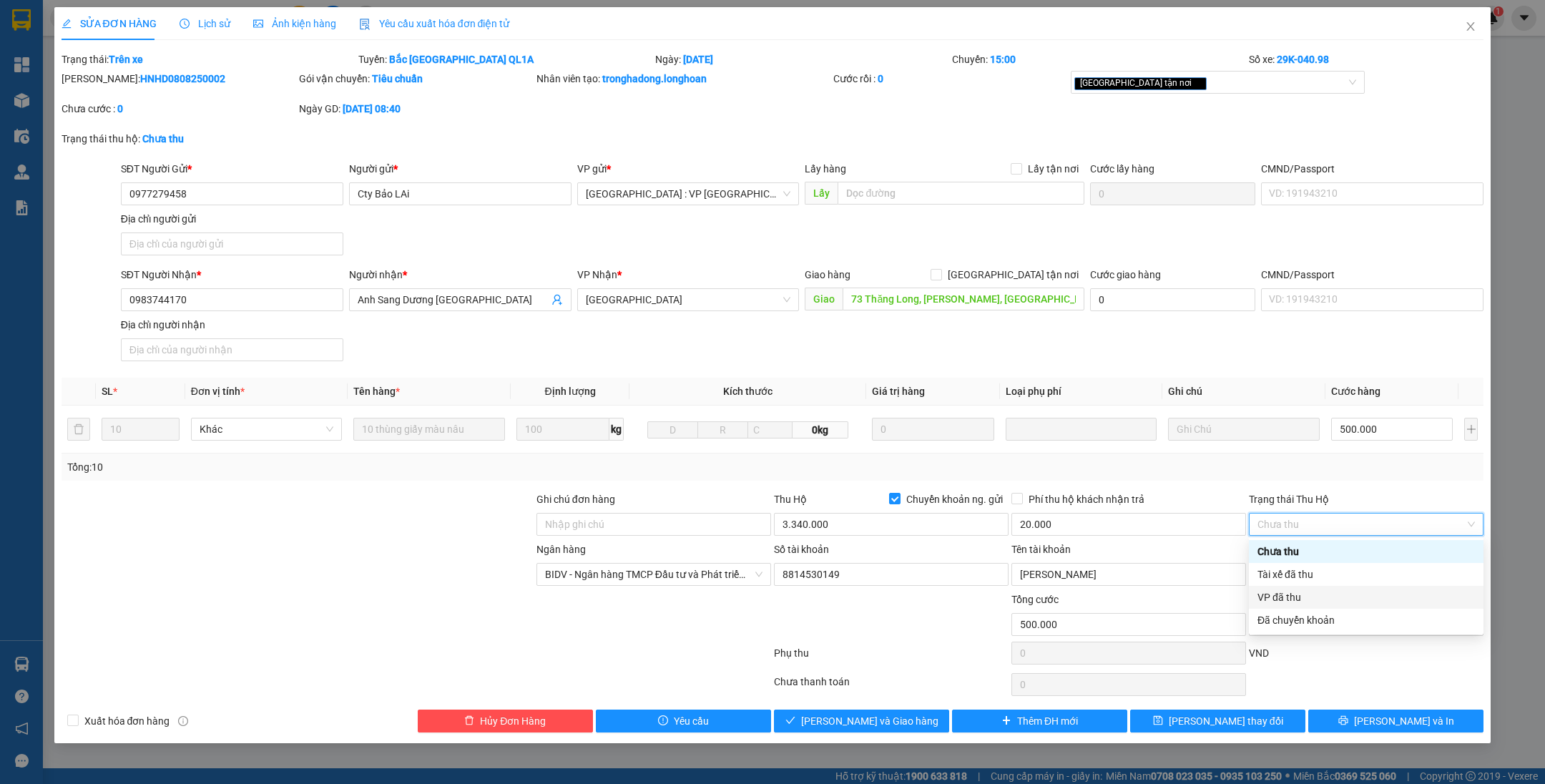
click at [1308, 602] on div "VP đã thu" at bounding box center [1366, 596] width 218 height 16
click at [929, 725] on button "[PERSON_NAME] và Giao hàng" at bounding box center [861, 721] width 176 height 23
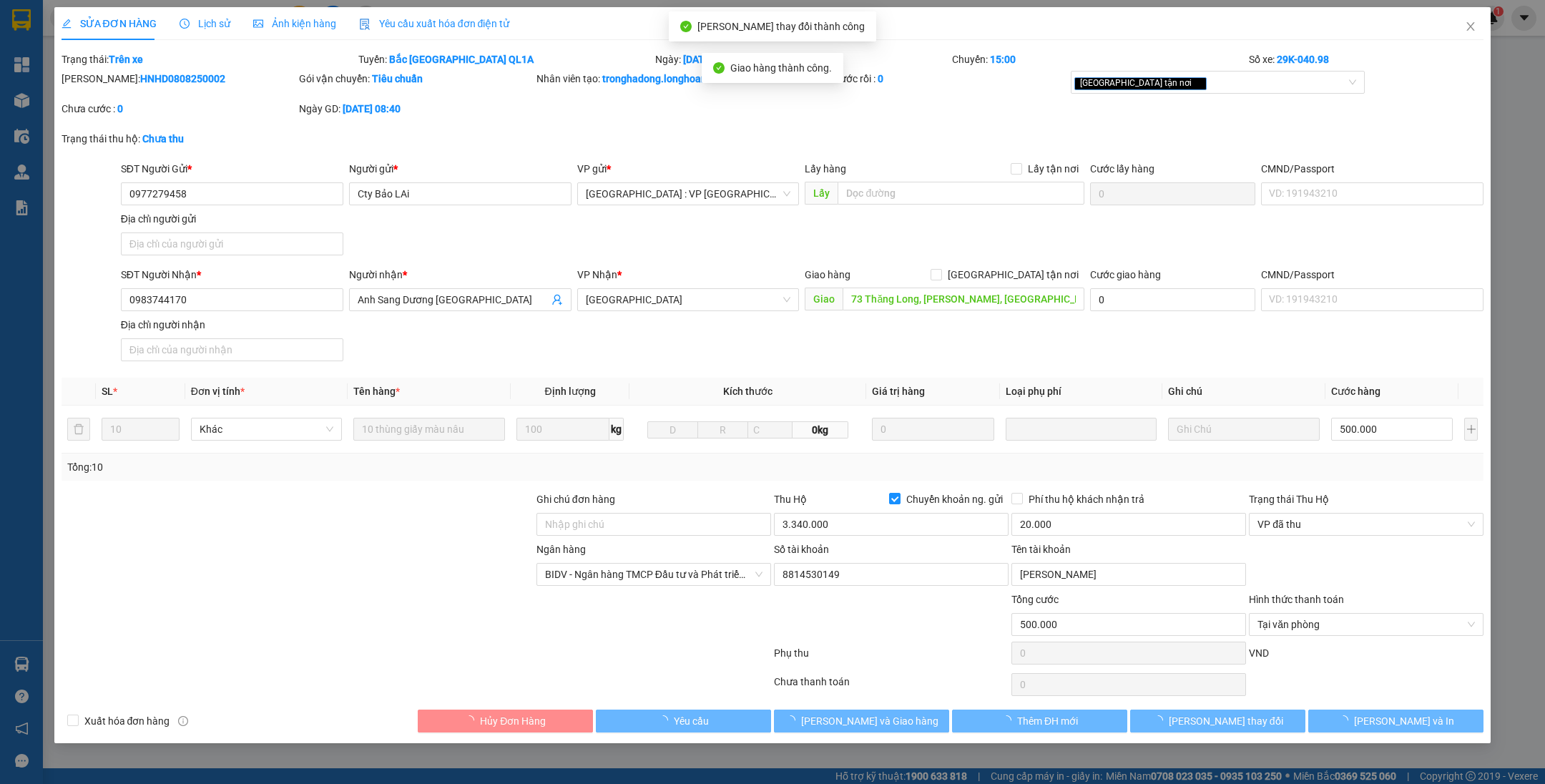
click at [1470, 29] on icon "close" at bounding box center [1470, 26] width 11 height 11
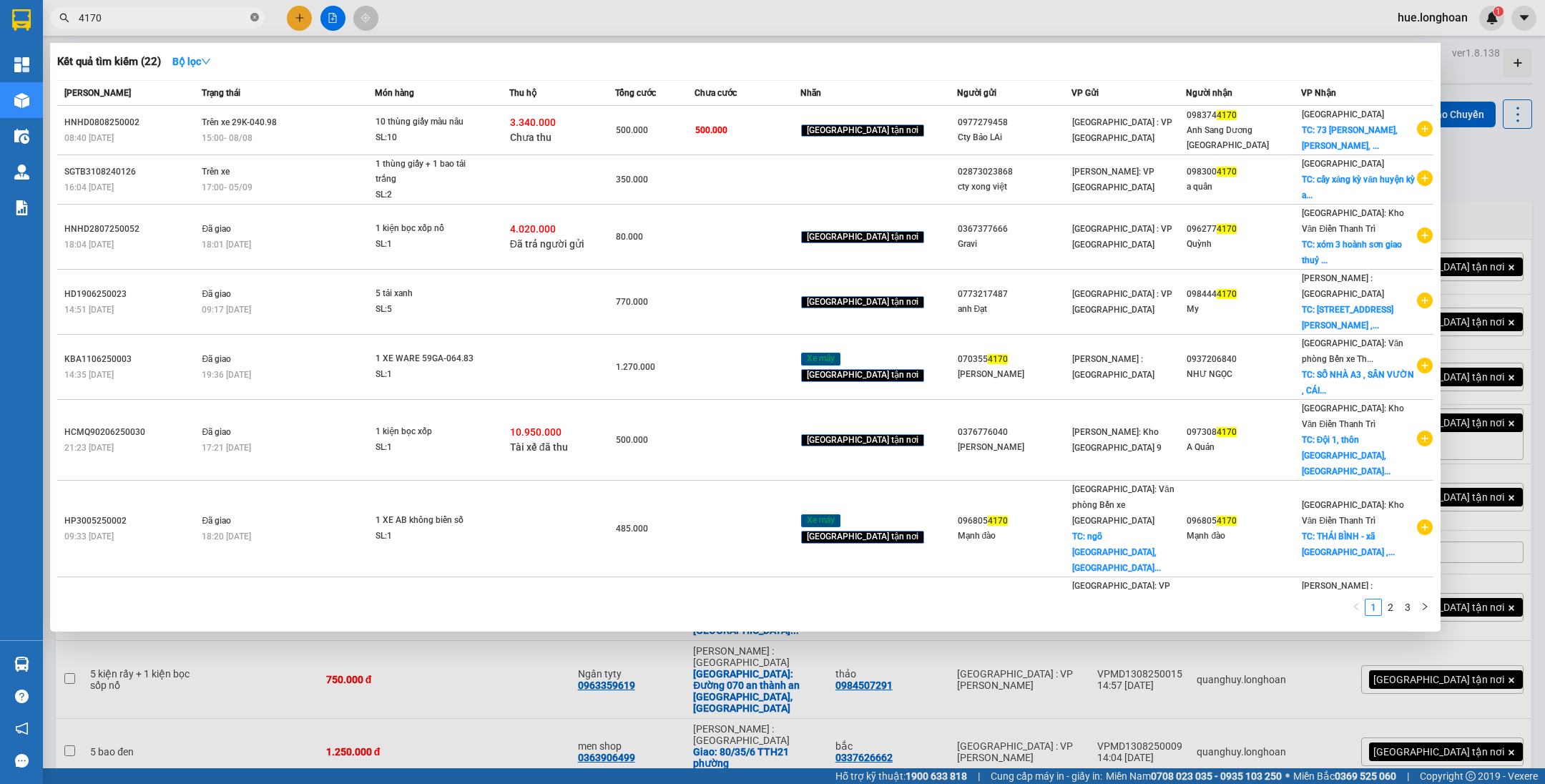
click at [252, 14] on icon "close-circle" at bounding box center [254, 17] width 8 height 8
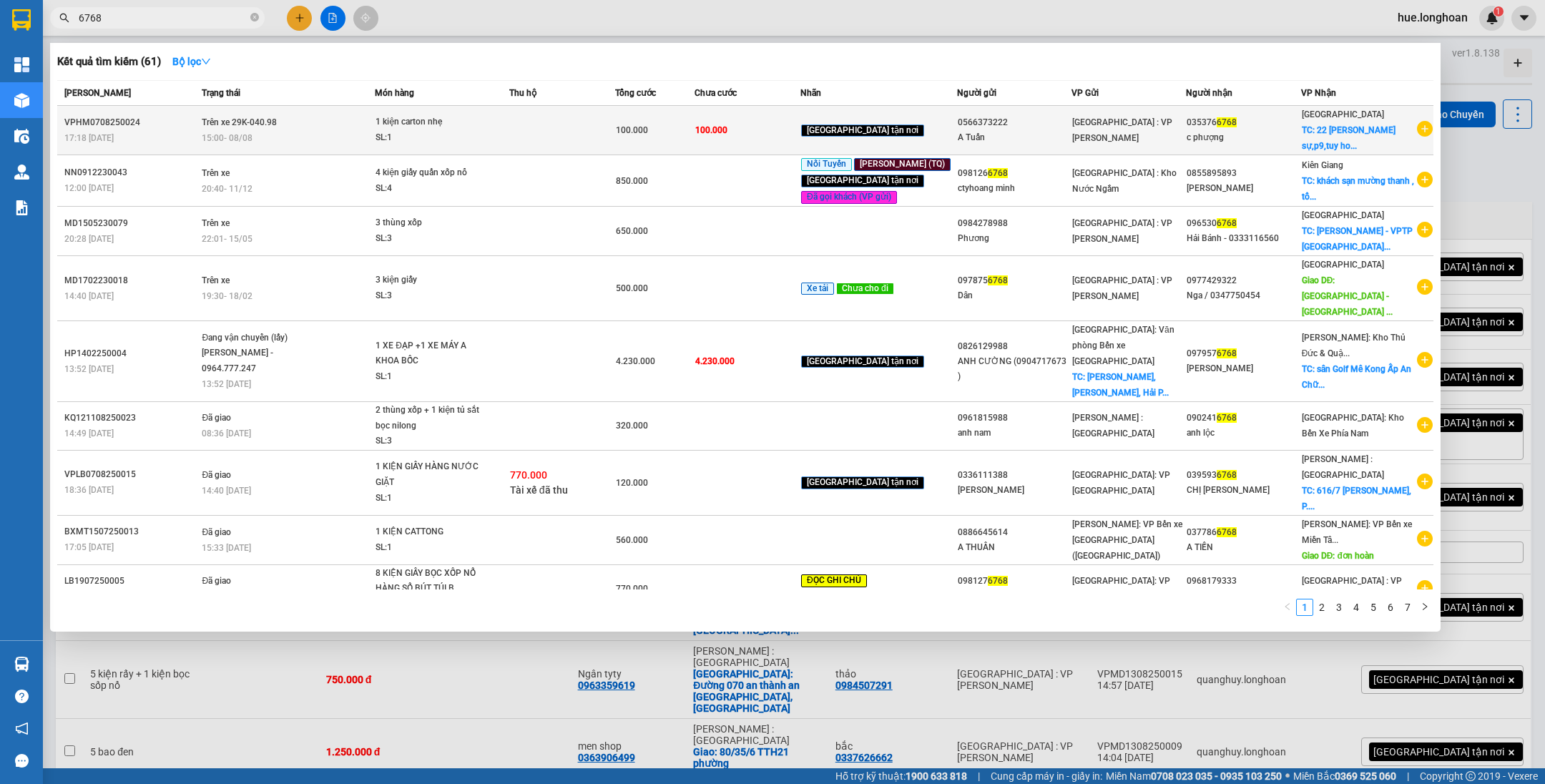
type input "6768"
click at [543, 146] on td at bounding box center [562, 131] width 106 height 50
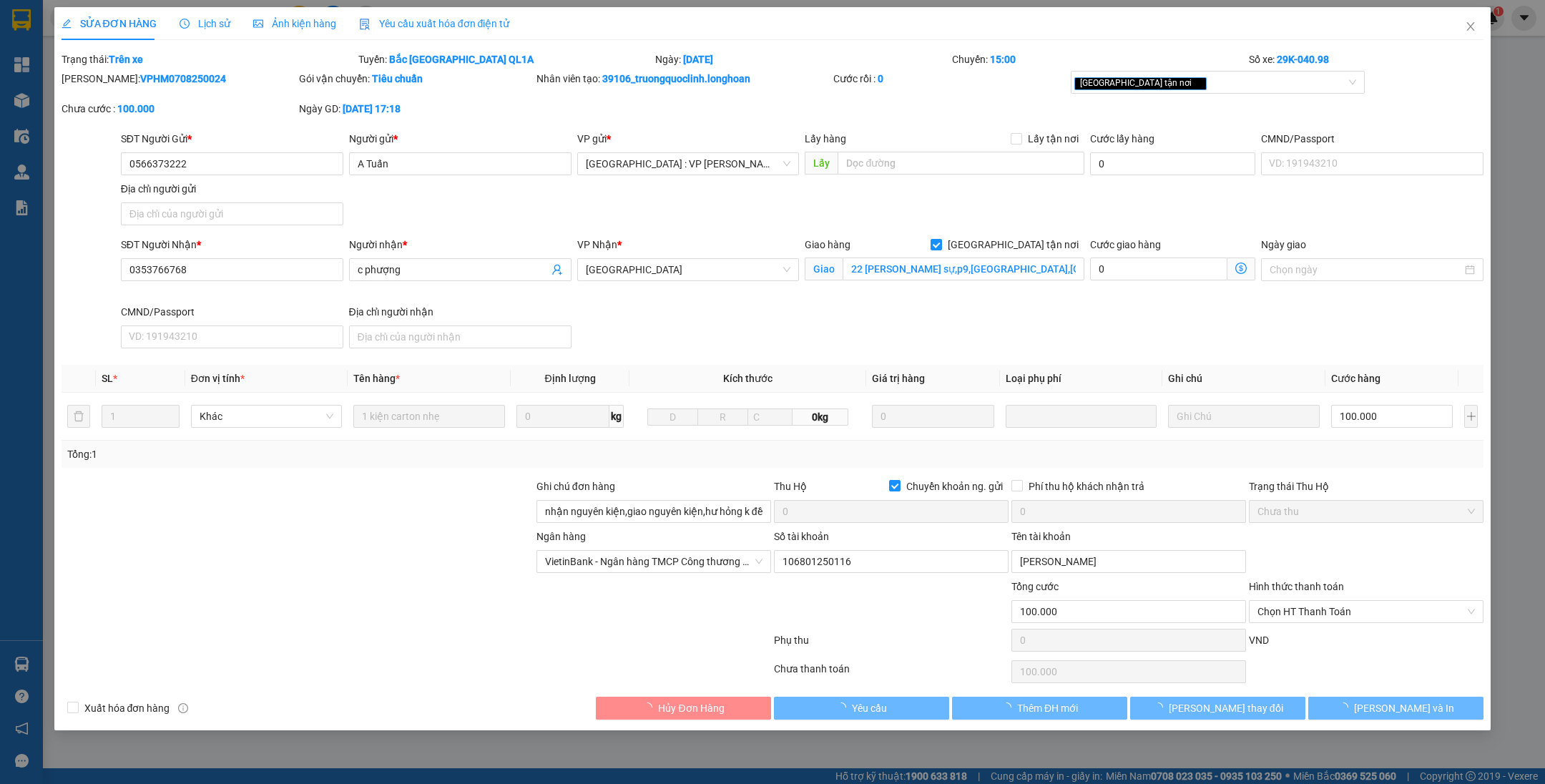
type input "0566373222"
type input "A Tuấn"
type input "0353766768"
type input "c phượng"
checkbox input "true"
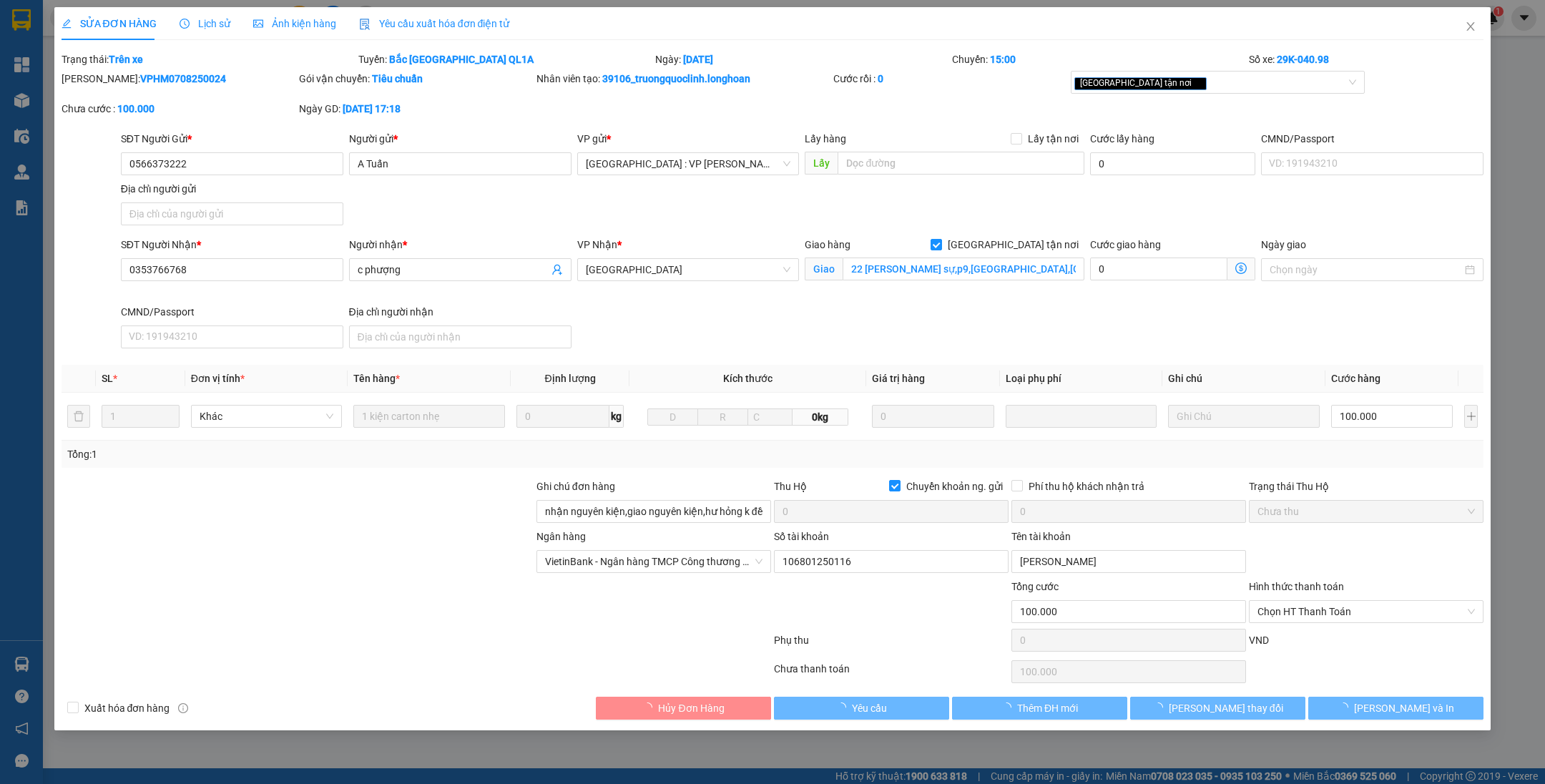
type input "22 [PERSON_NAME] sự,p9,[GEOGRAPHIC_DATA],[GEOGRAPHIC_DATA]"
type input "nhận nguyên kiện,giao nguyên kiện,hư hỏng k đền)"
checkbox input "true"
type input "100.000"
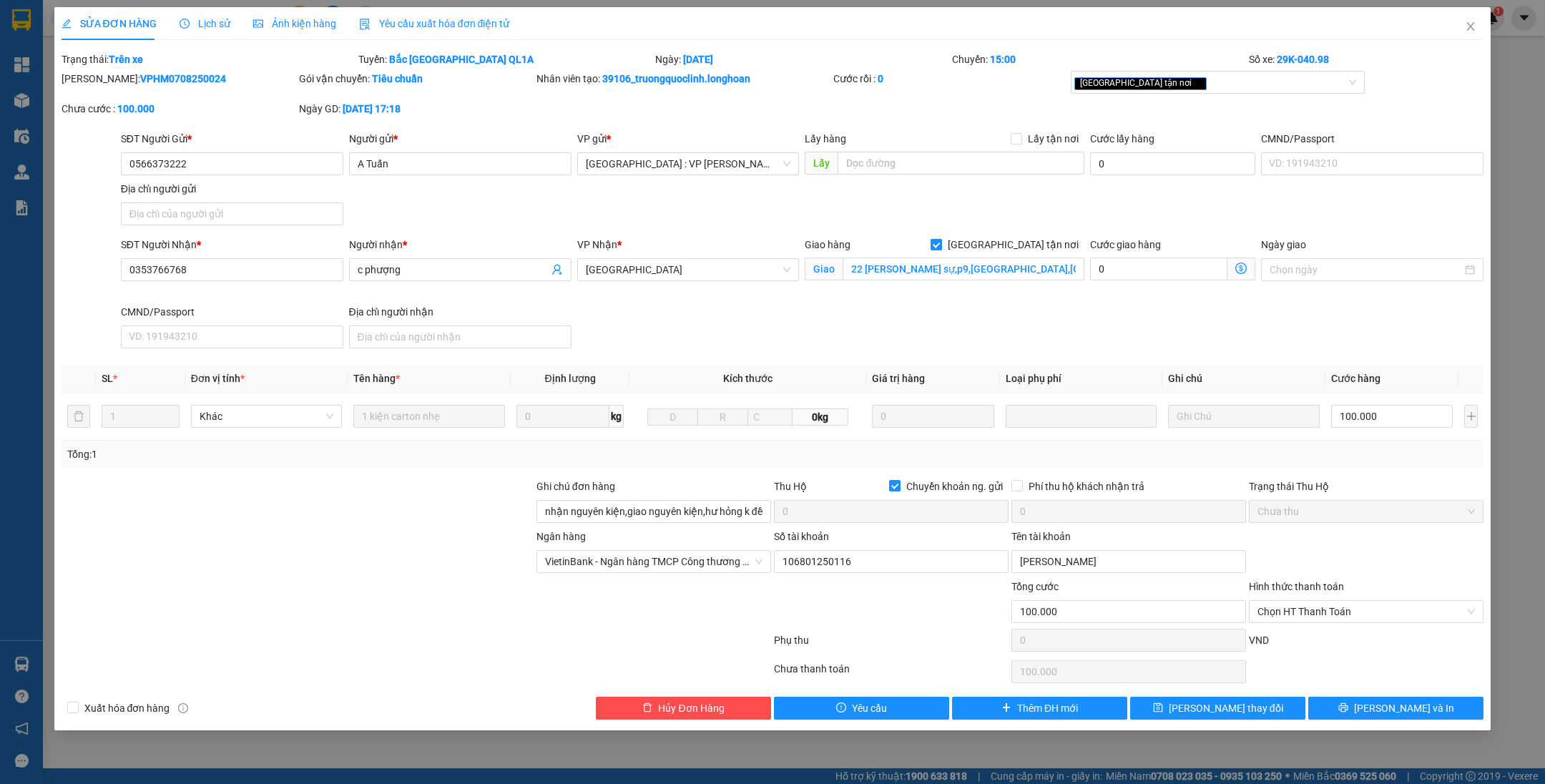
click at [1032, 250] on span "[GEOGRAPHIC_DATA] tận nơi" at bounding box center [1013, 244] width 142 height 16
click at [941, 249] on input "[GEOGRAPHIC_DATA] tận nơi" at bounding box center [935, 243] width 10 height 10
checkbox input "false"
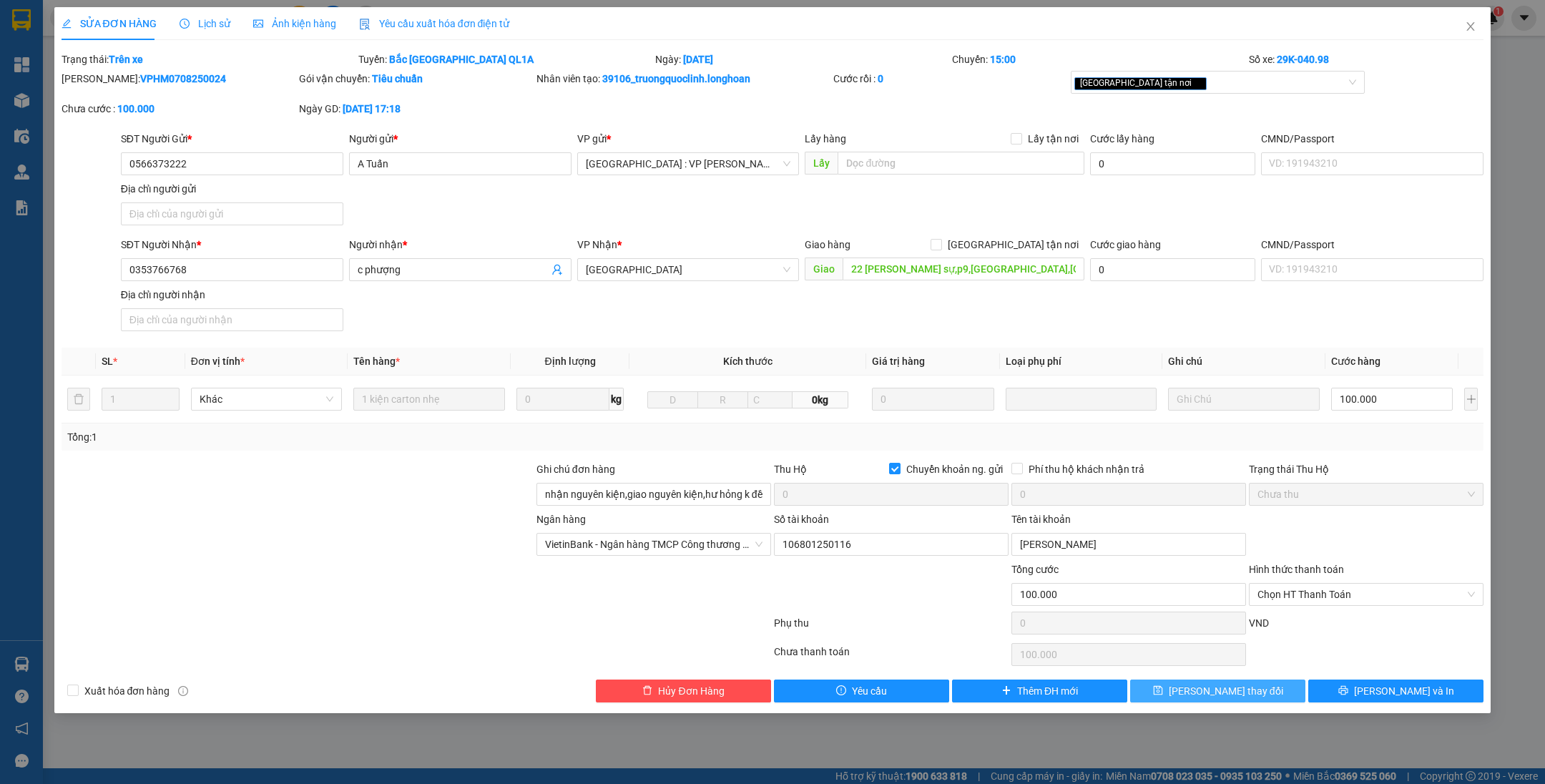
click at [1168, 688] on button "[PERSON_NAME] thay đổi" at bounding box center [1217, 691] width 176 height 23
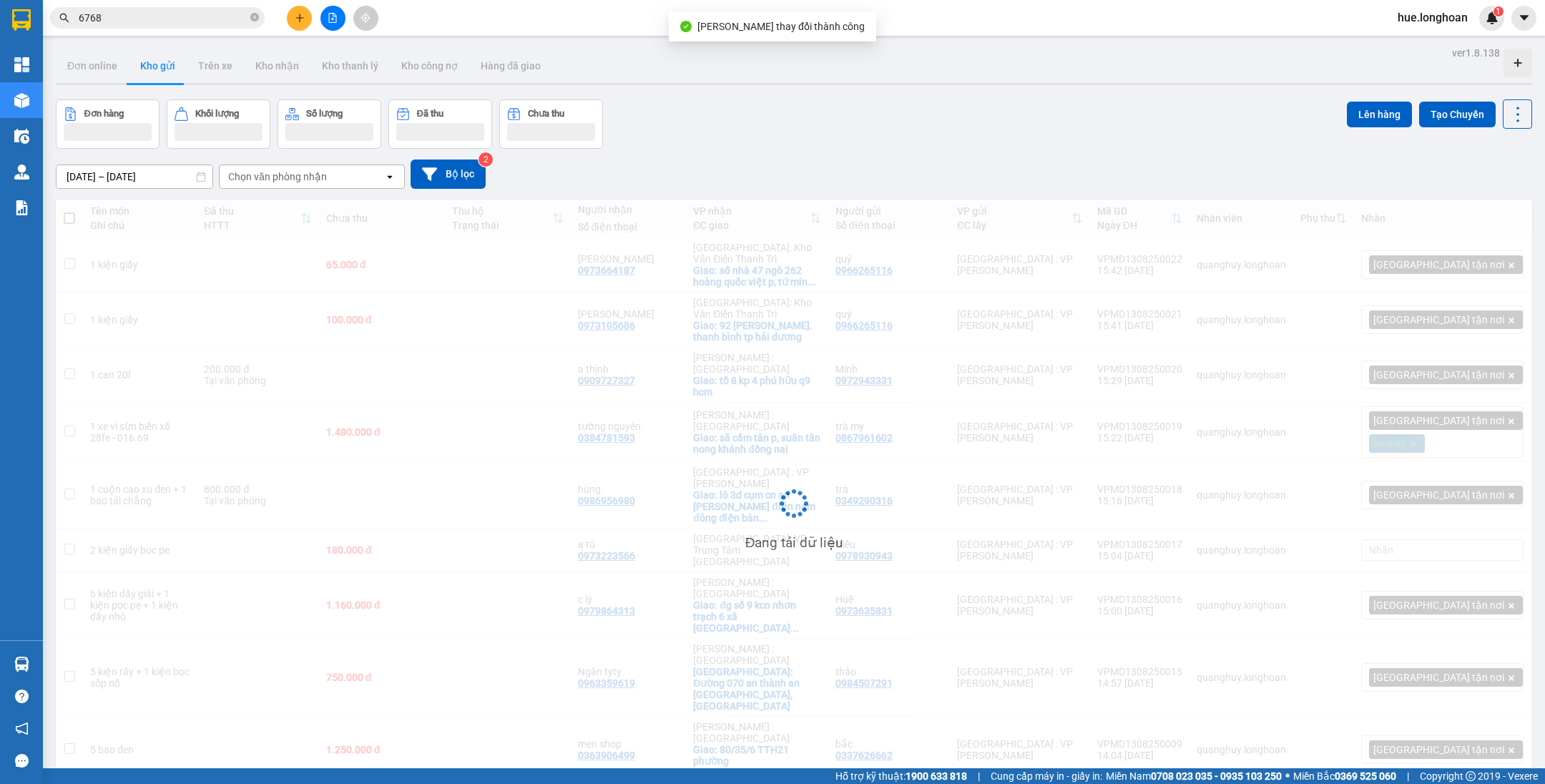
click at [194, 23] on input "6768" at bounding box center [163, 17] width 169 height 16
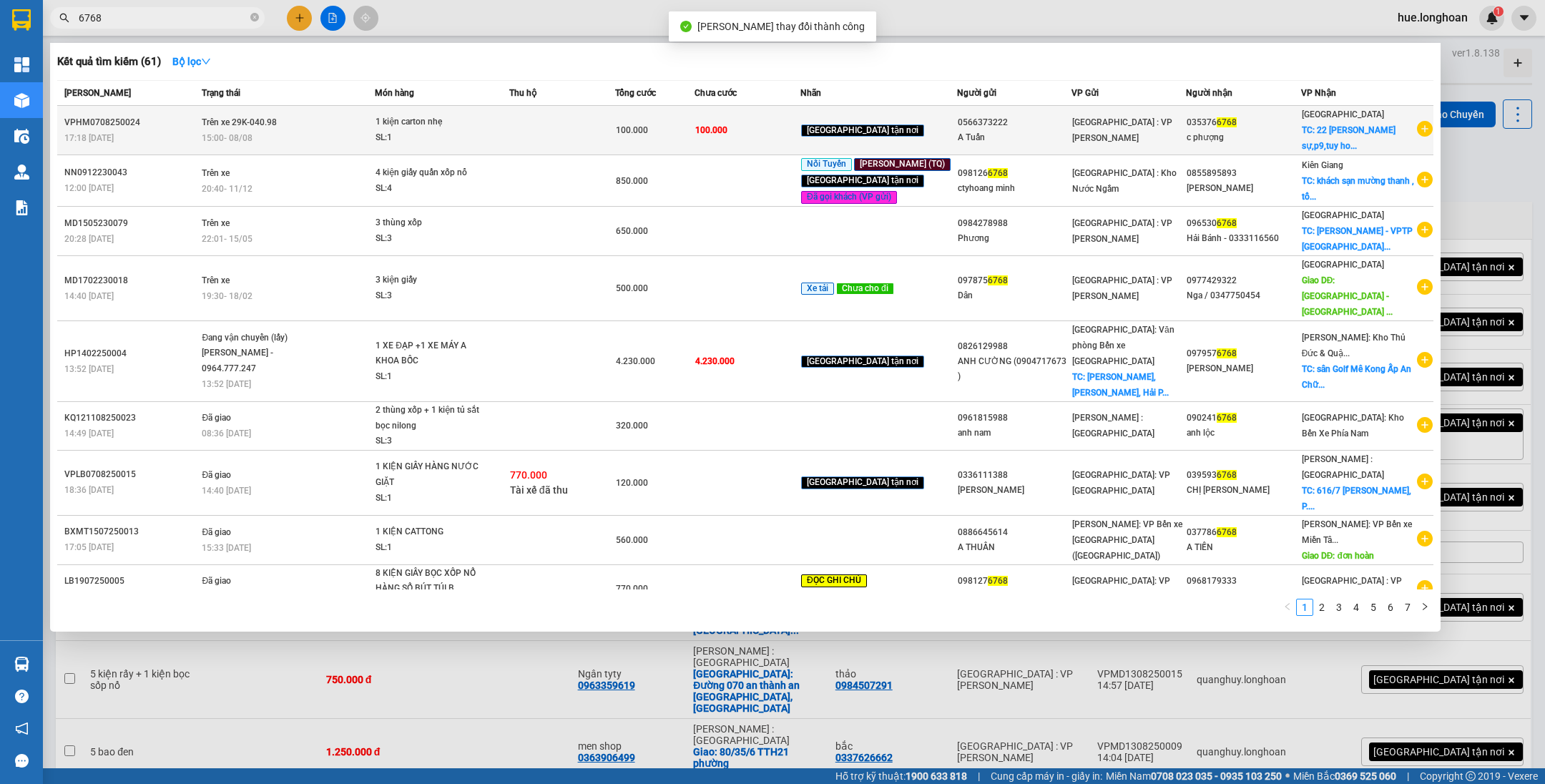
click at [609, 141] on td at bounding box center [562, 131] width 106 height 50
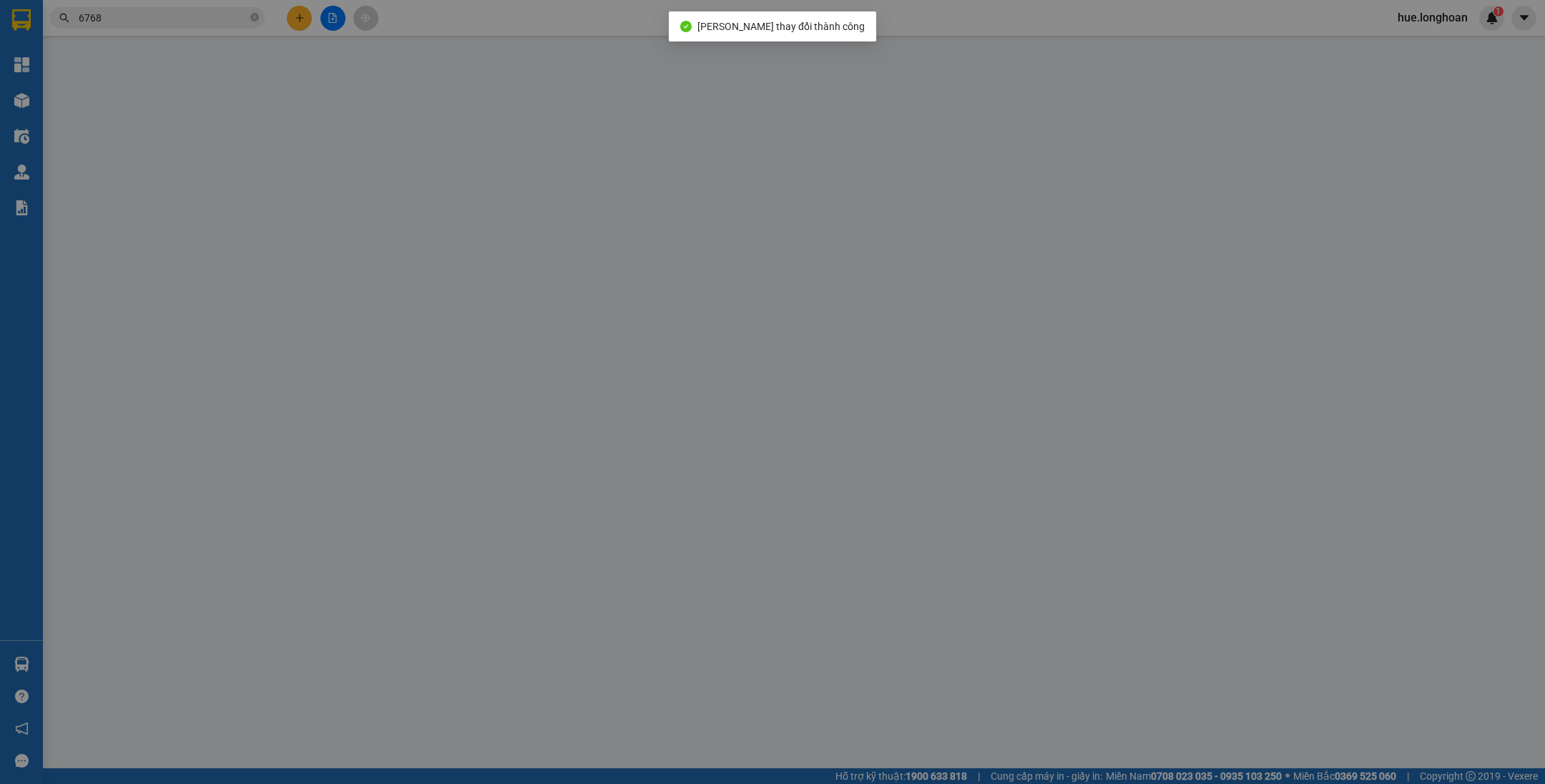
type input "0566373222"
type input "A Tuấn"
type input "0353766768"
type input "c phượng"
type input "22 [PERSON_NAME] sự,p9,[GEOGRAPHIC_DATA],[GEOGRAPHIC_DATA]"
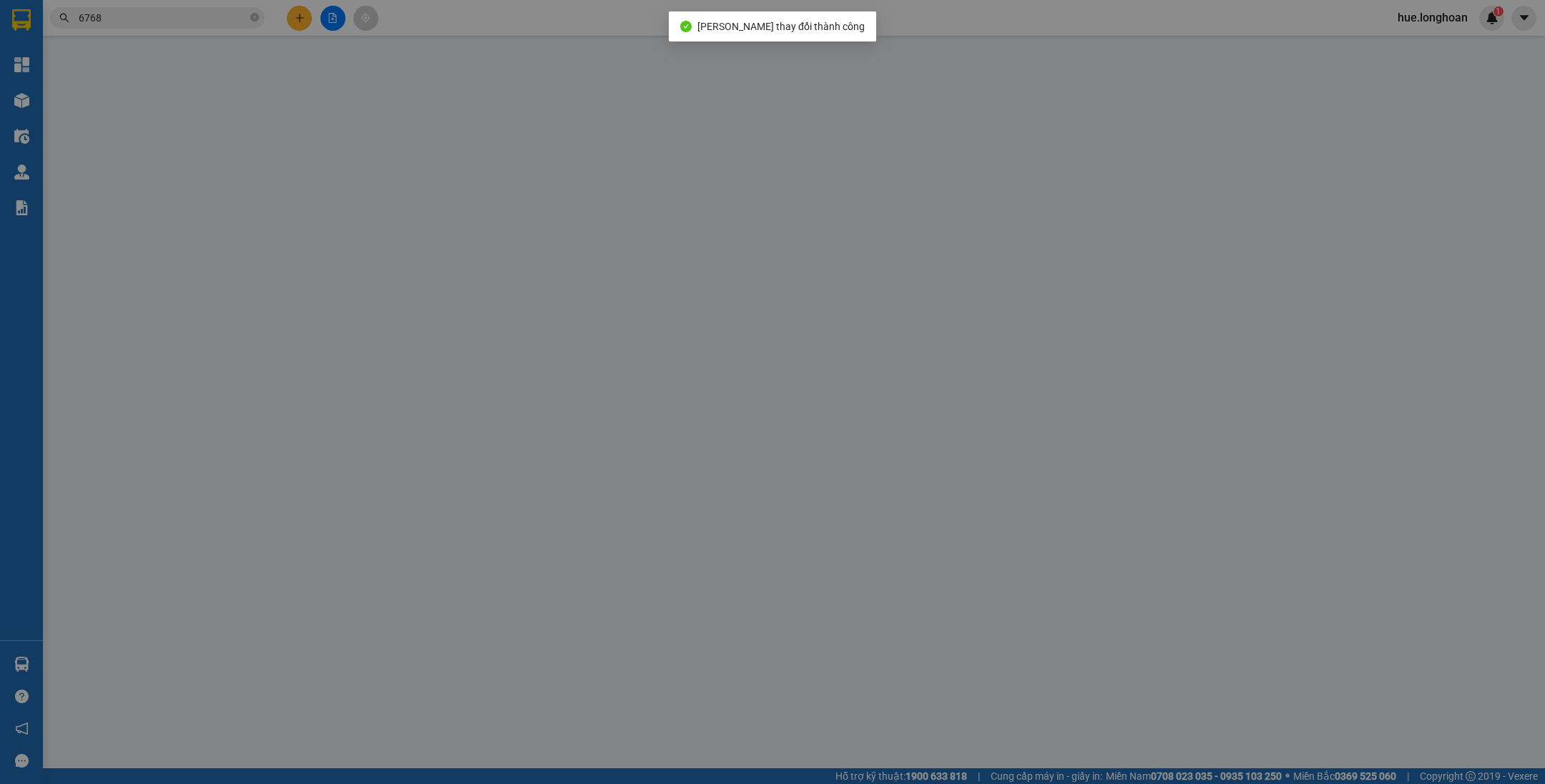
type input "nhận nguyên kiện,giao nguyên kiện,hư hỏng k đền)"
checkbox input "true"
type input "100.000"
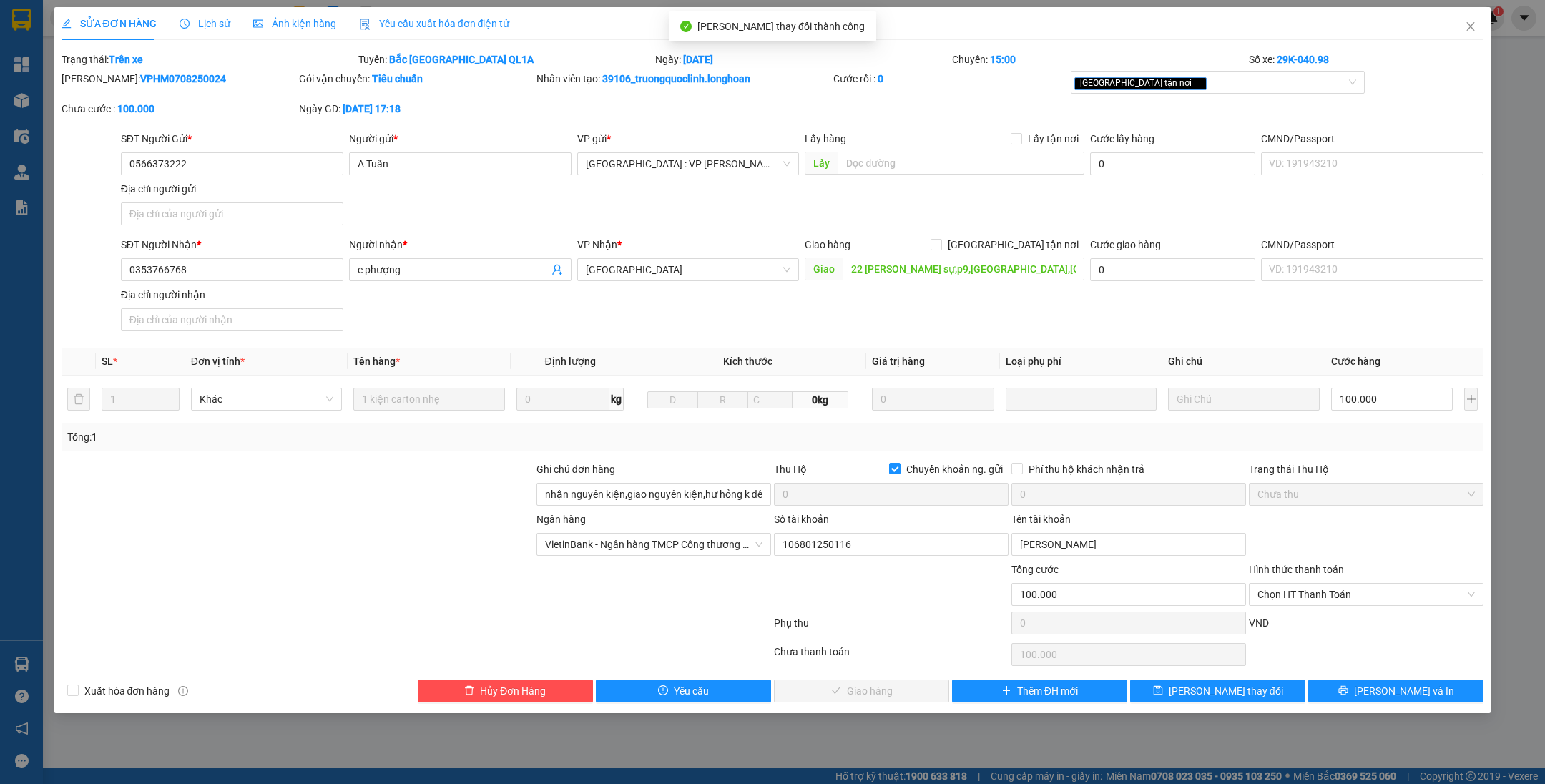
click at [1341, 606] on div "Hình thức thanh toán Chọn HT Thanh Toán" at bounding box center [1366, 586] width 234 height 50
click at [1328, 587] on span "Chọn HT Thanh Toán" at bounding box center [1366, 594] width 218 height 21
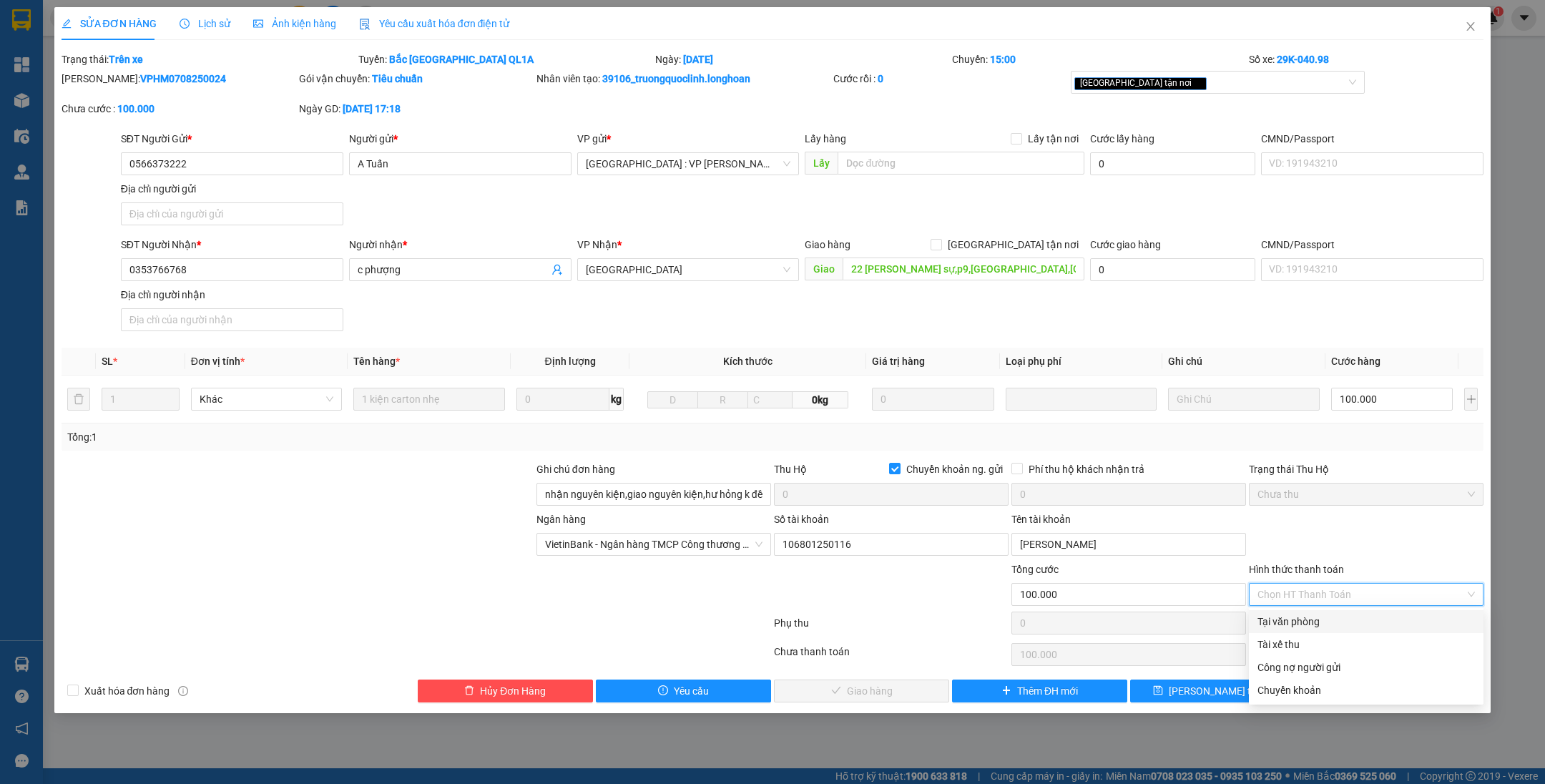
click at [1315, 617] on div "Tại văn phòng" at bounding box center [1366, 621] width 218 height 16
type input "0"
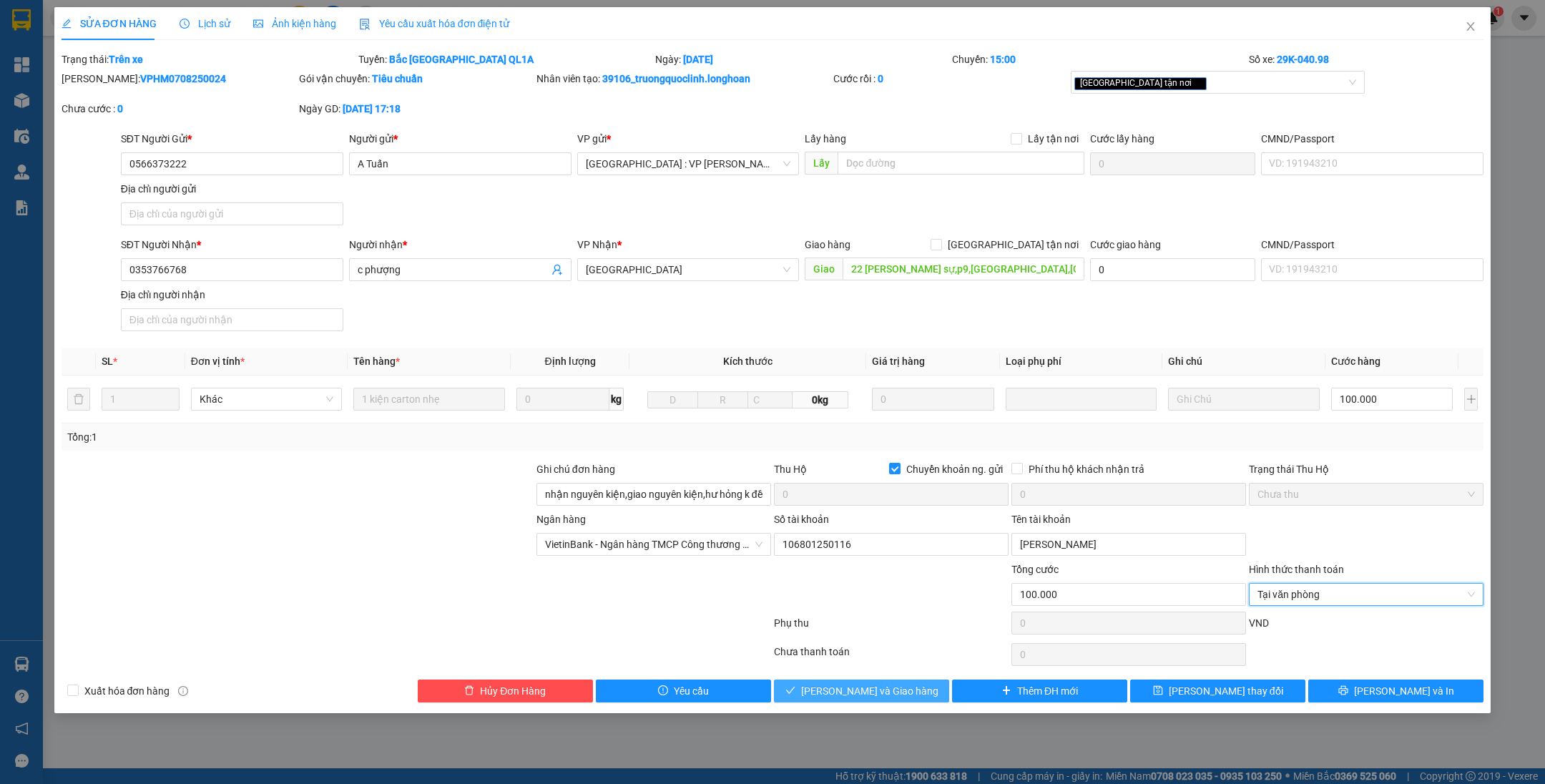
click at [905, 691] on span "[PERSON_NAME] và Giao hàng" at bounding box center [869, 691] width 137 height 16
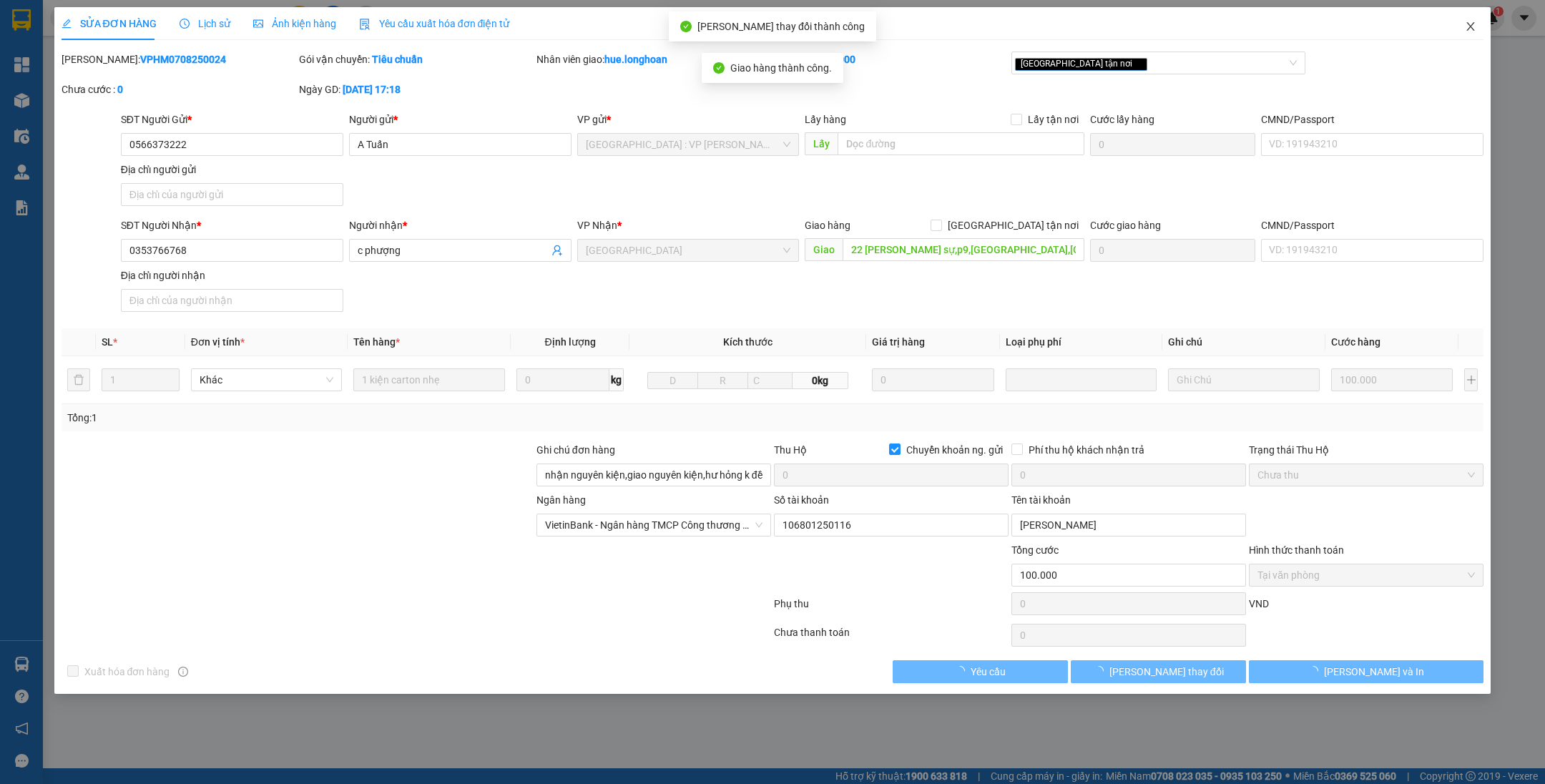
click at [1467, 26] on icon "close" at bounding box center [1470, 26] width 11 height 11
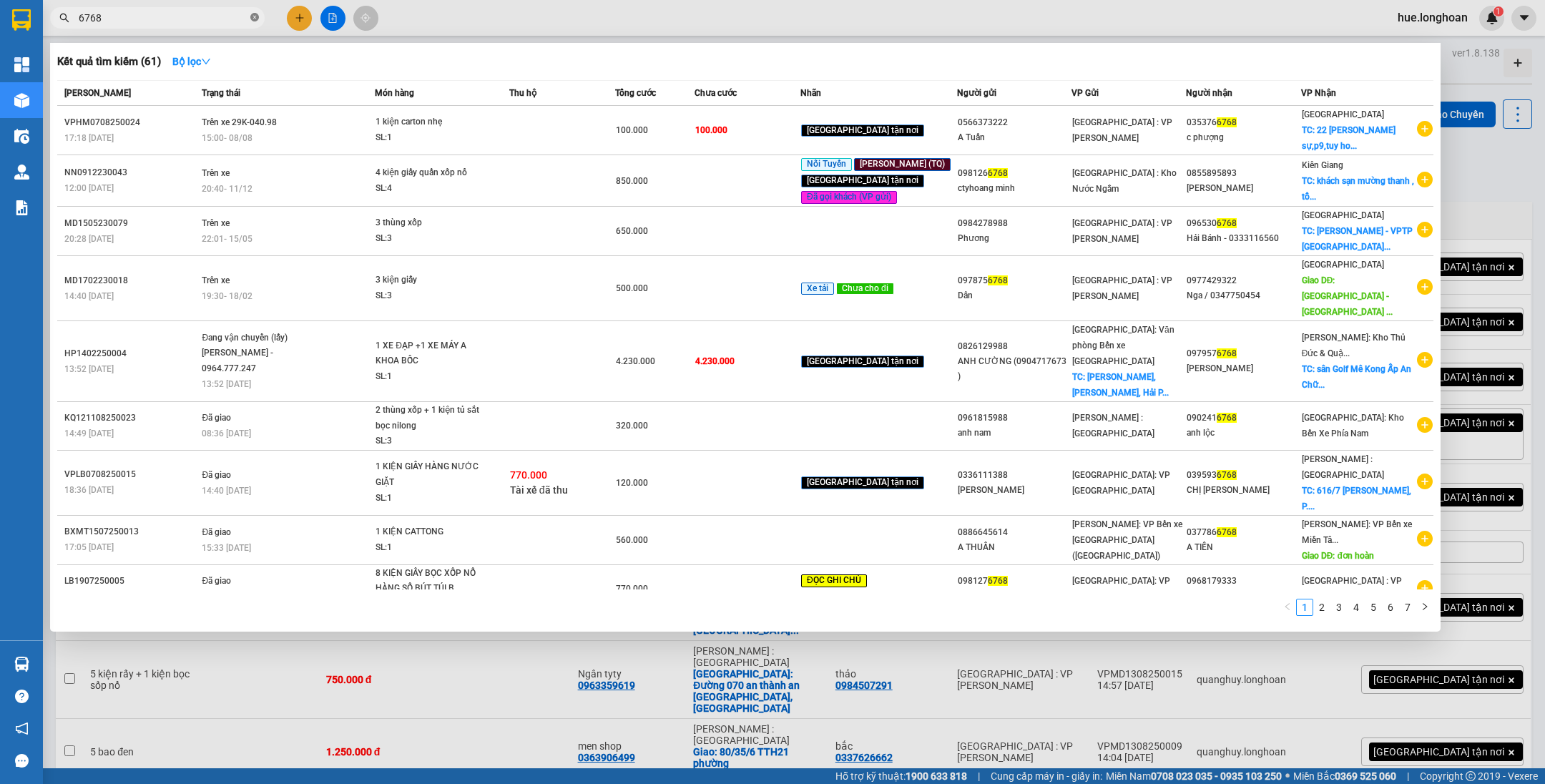
click at [252, 23] on span at bounding box center [254, 18] width 8 height 14
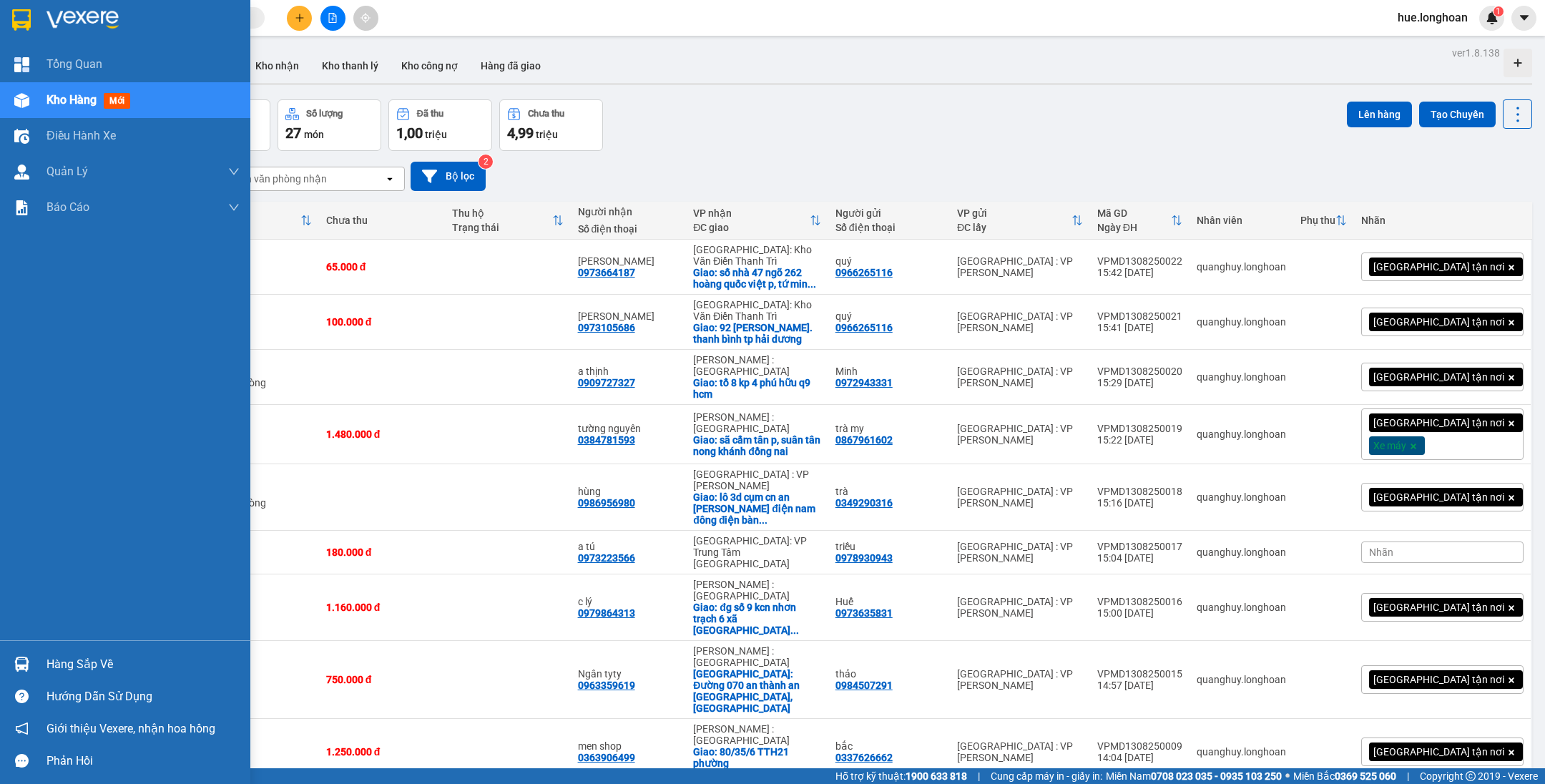
click at [23, 17] on img at bounding box center [21, 20] width 19 height 21
click at [33, 11] on div at bounding box center [21, 19] width 25 height 25
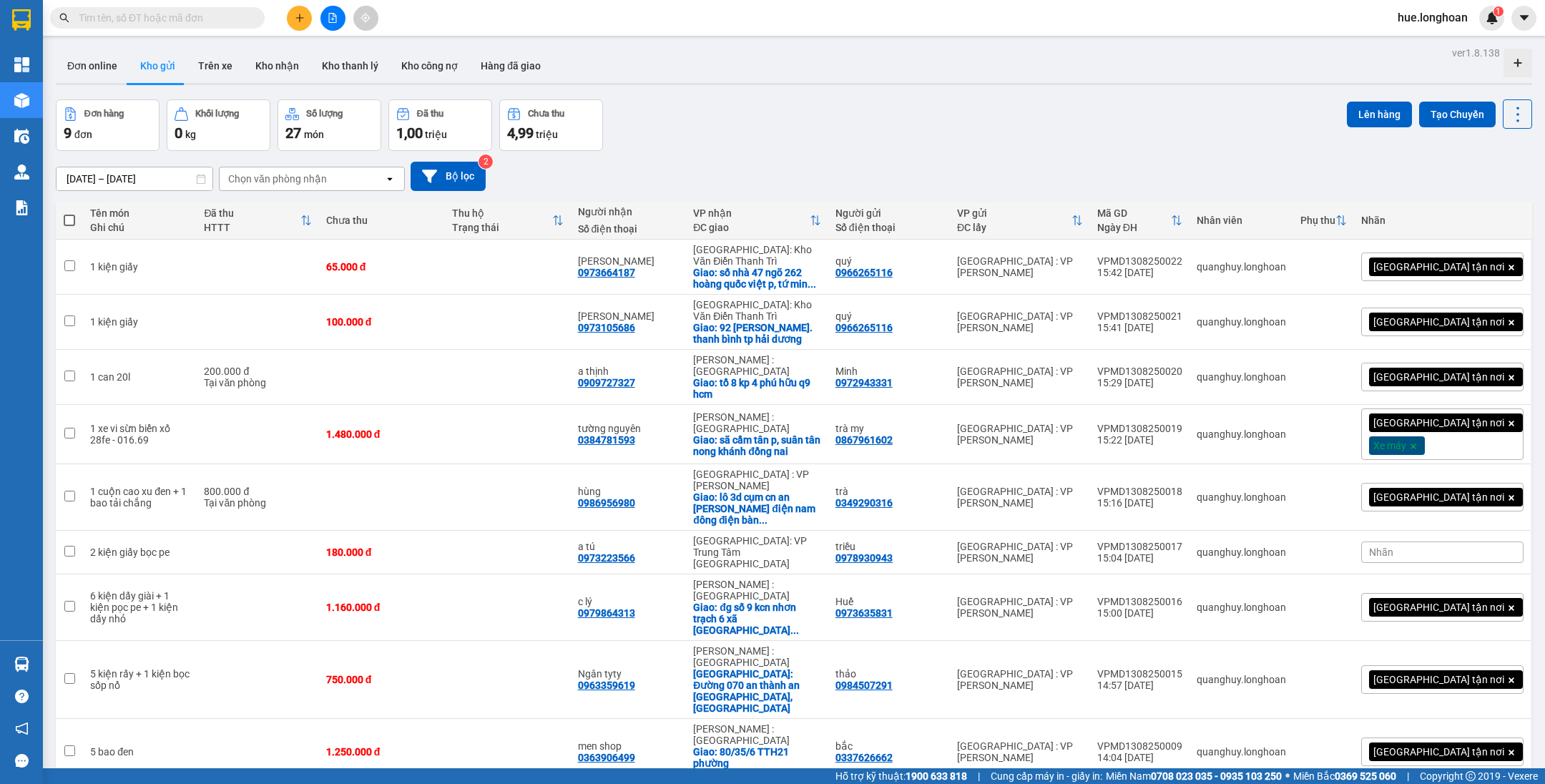
click at [225, 20] on input "text" at bounding box center [163, 17] width 169 height 16
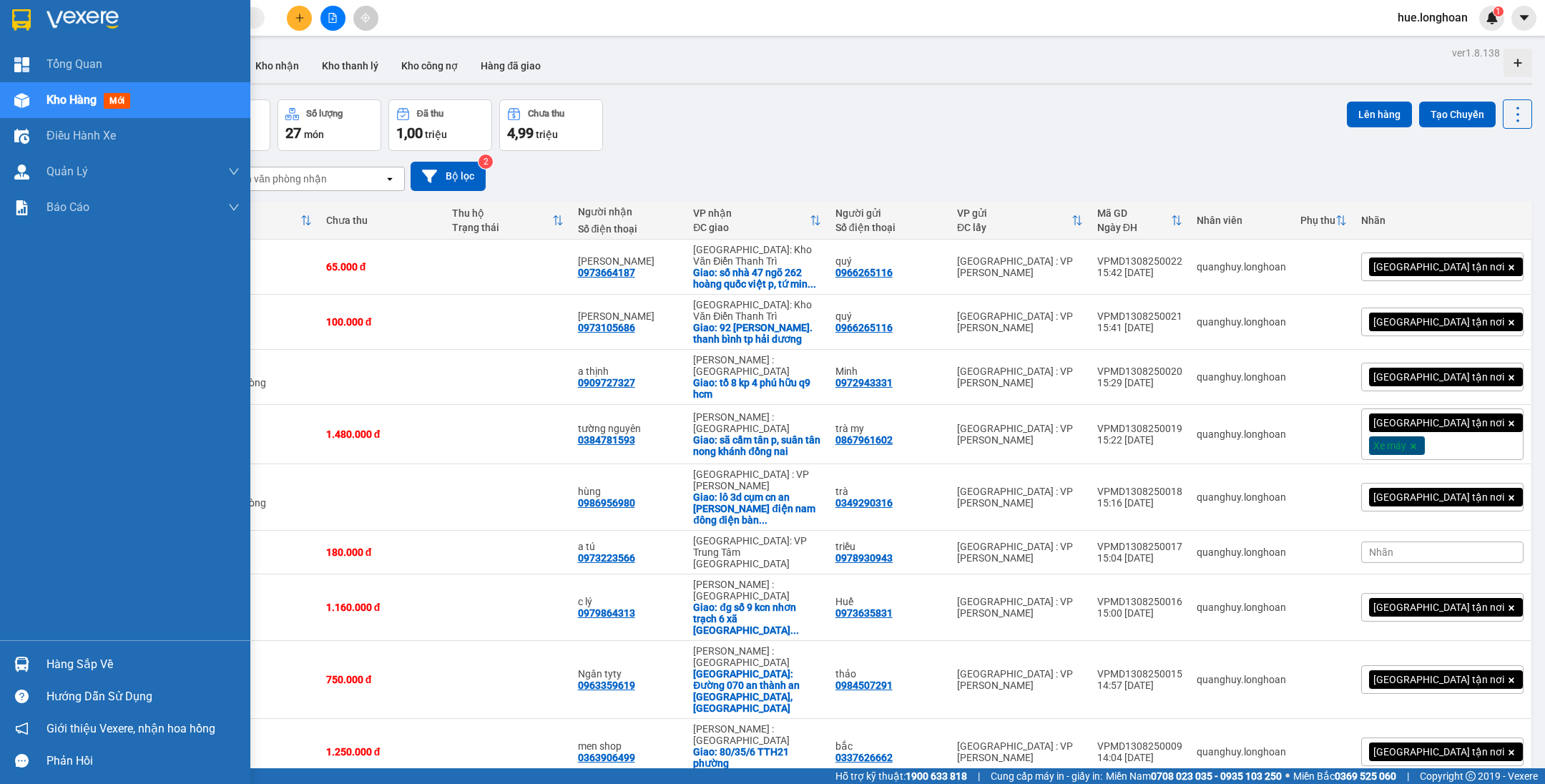
click at [25, 32] on div at bounding box center [21, 19] width 25 height 25
click at [5, 20] on div at bounding box center [125, 23] width 250 height 47
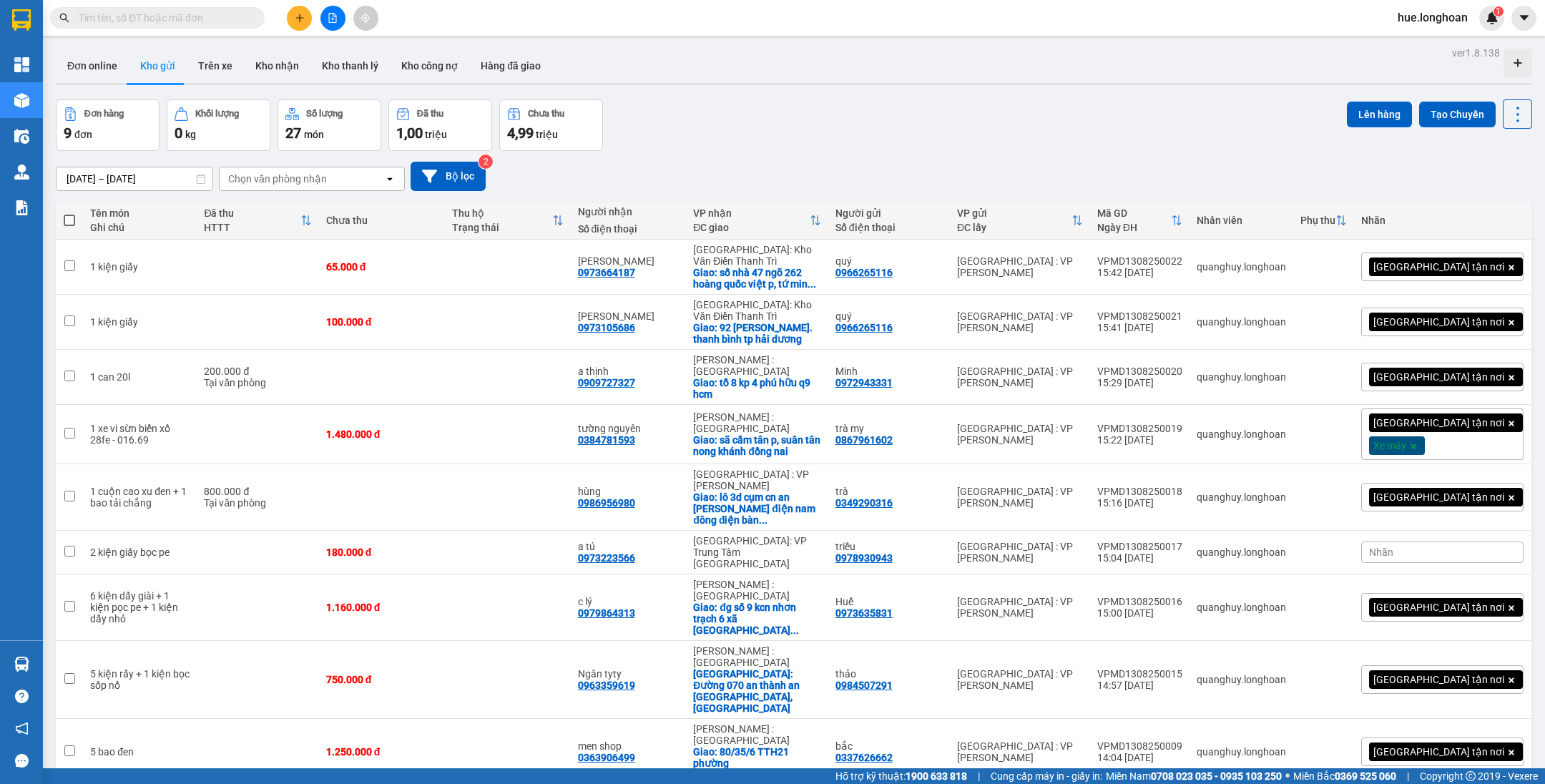
click at [227, 21] on input "text" at bounding box center [163, 17] width 169 height 16
